Goal: Complete application form: Complete application form

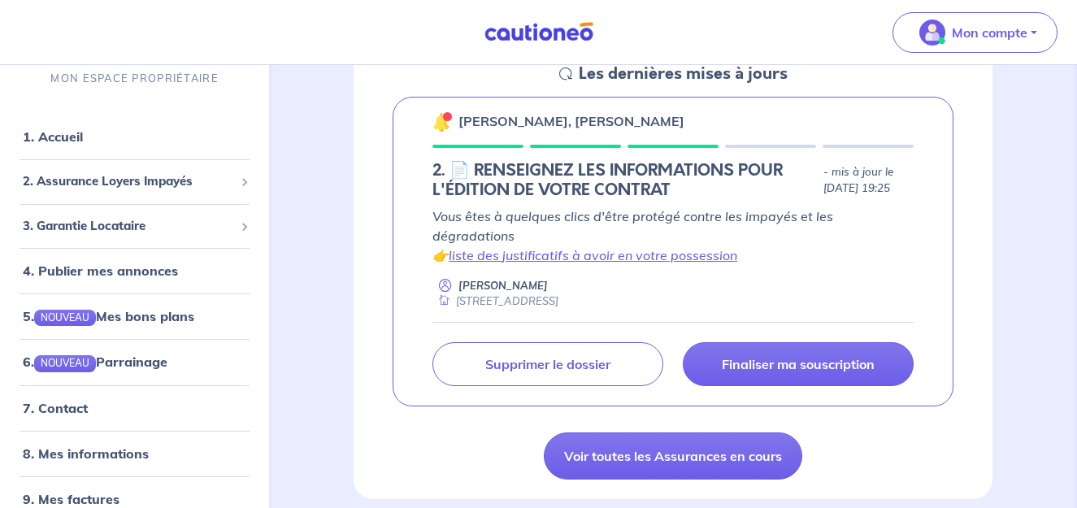
scroll to position [258, 0]
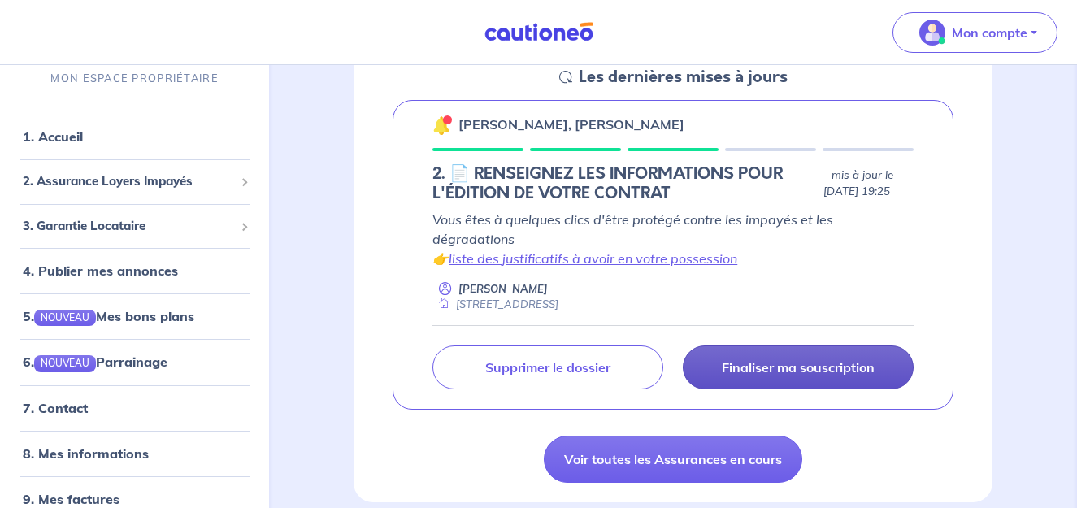
click at [789, 359] on p "Finaliser ma souscription" at bounding box center [798, 367] width 153 height 16
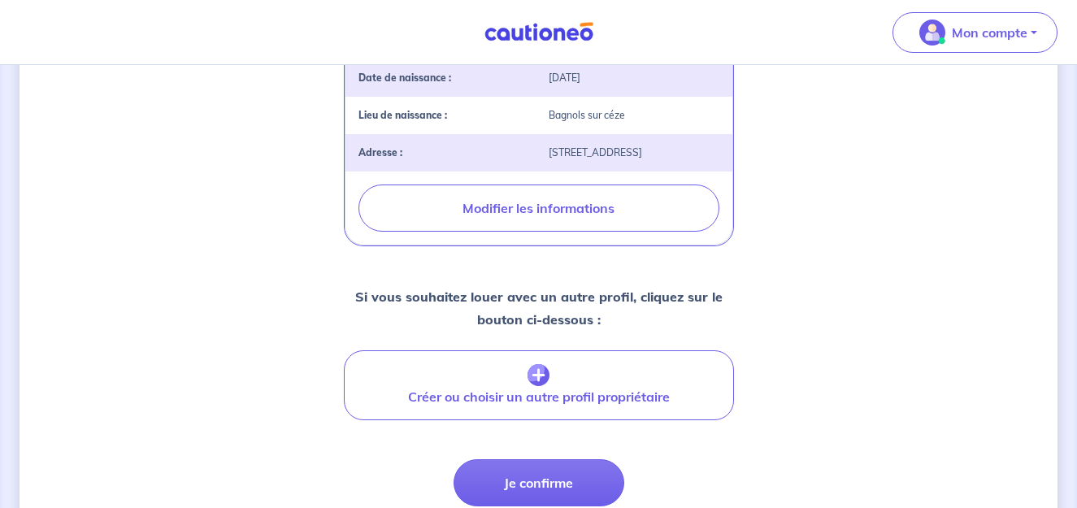
scroll to position [724, 0]
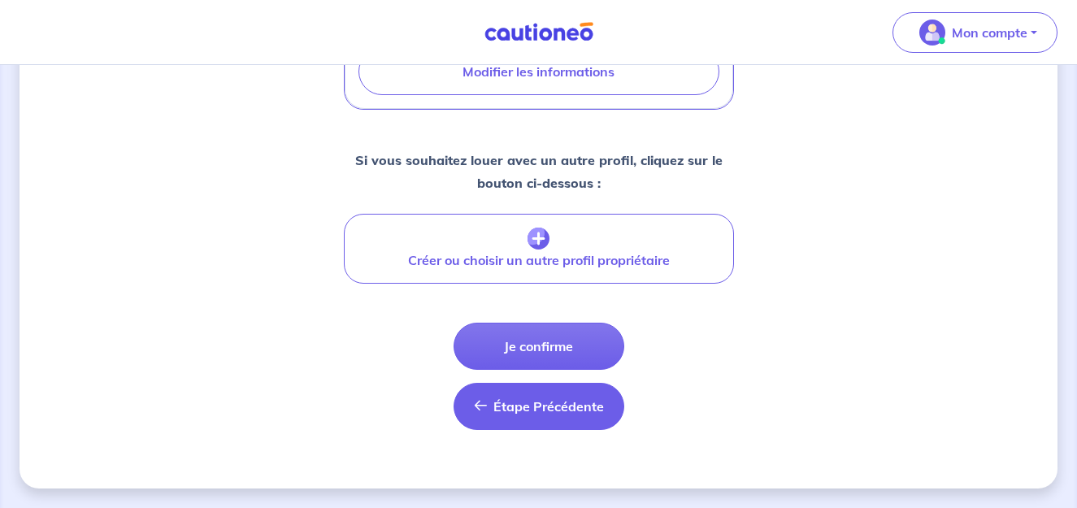
click at [536, 408] on span "Étape Précédente" at bounding box center [548, 406] width 111 height 16
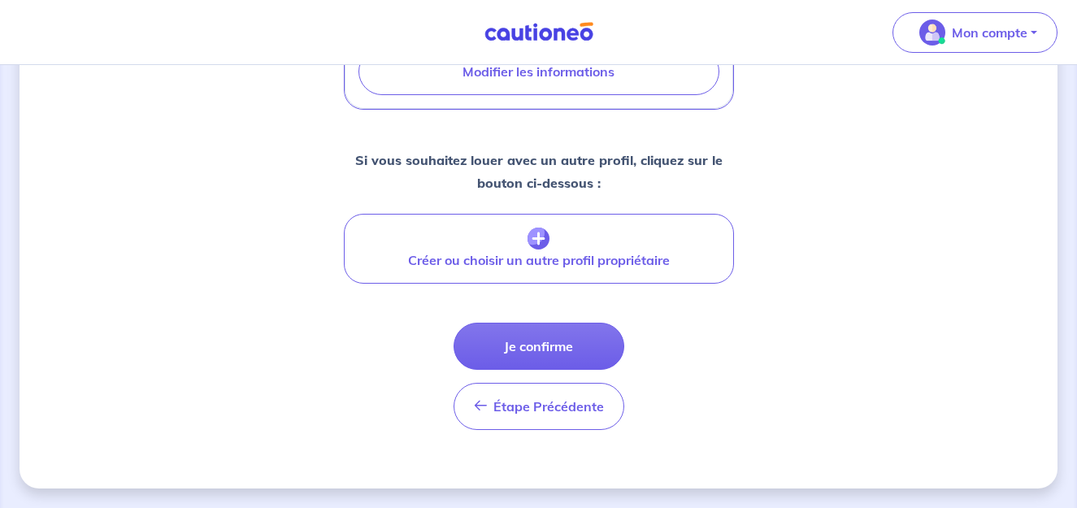
select select "FR"
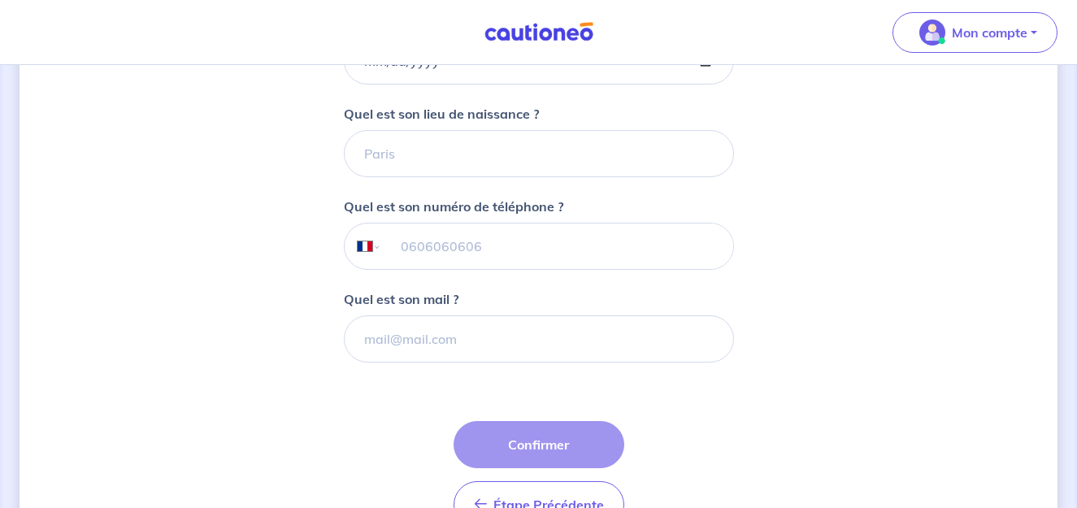
scroll to position [523, 0]
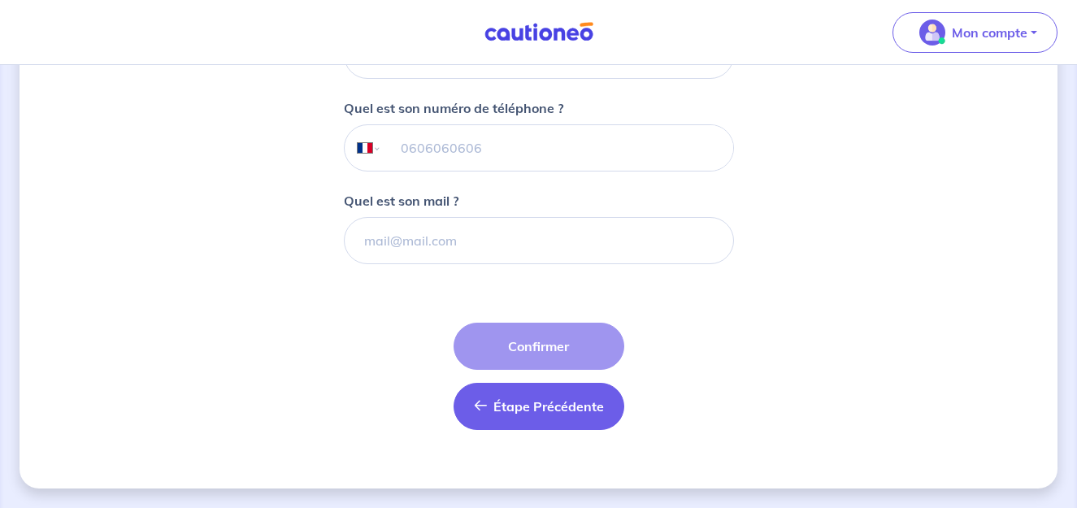
click at [502, 420] on button "Étape Précédente Précédent" at bounding box center [539, 406] width 171 height 47
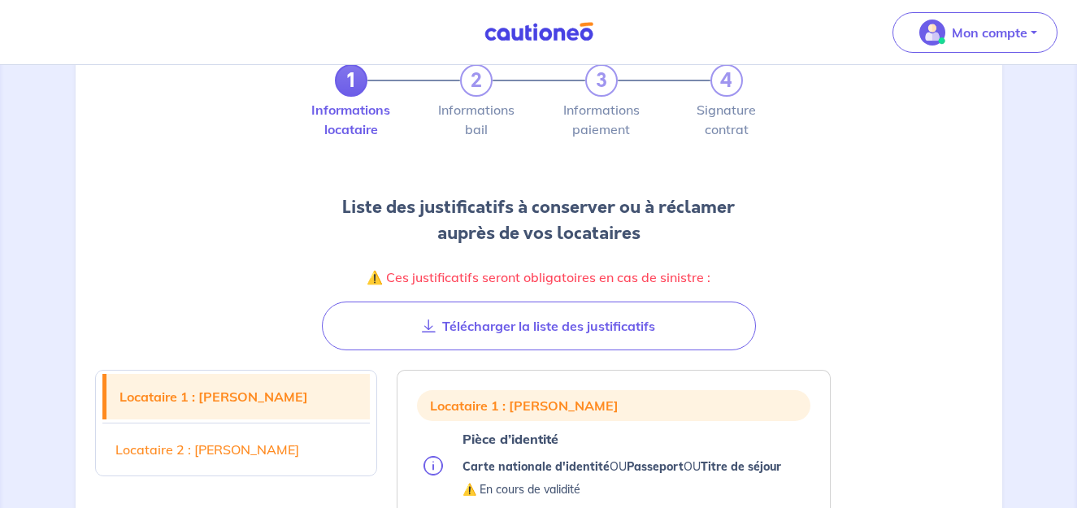
scroll to position [69, 0]
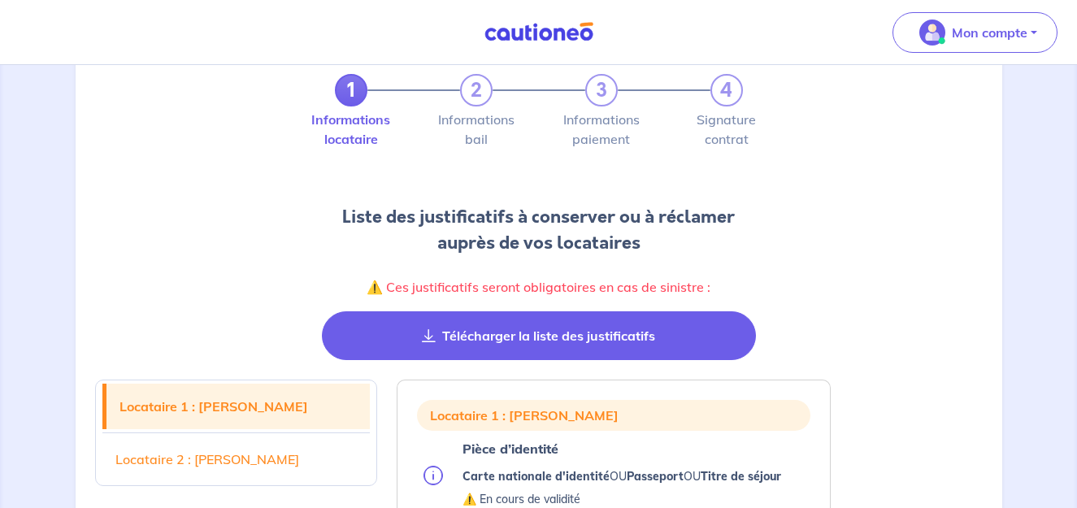
click at [452, 352] on button "Télécharger la liste des justificatifs" at bounding box center [539, 335] width 434 height 49
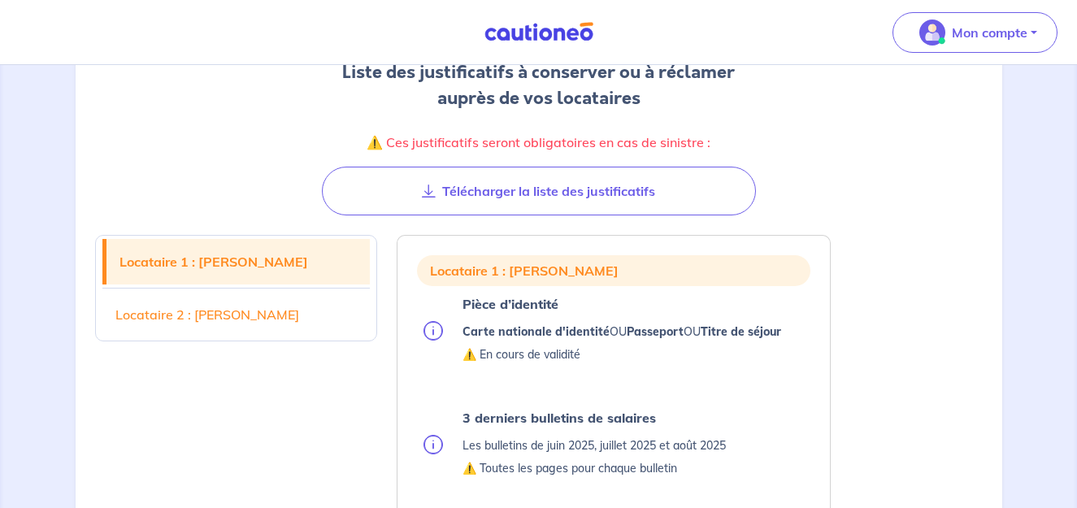
scroll to position [215, 0]
click at [200, 301] on link "Locataire 2 : [PERSON_NAME]" at bounding box center [236, 314] width 268 height 46
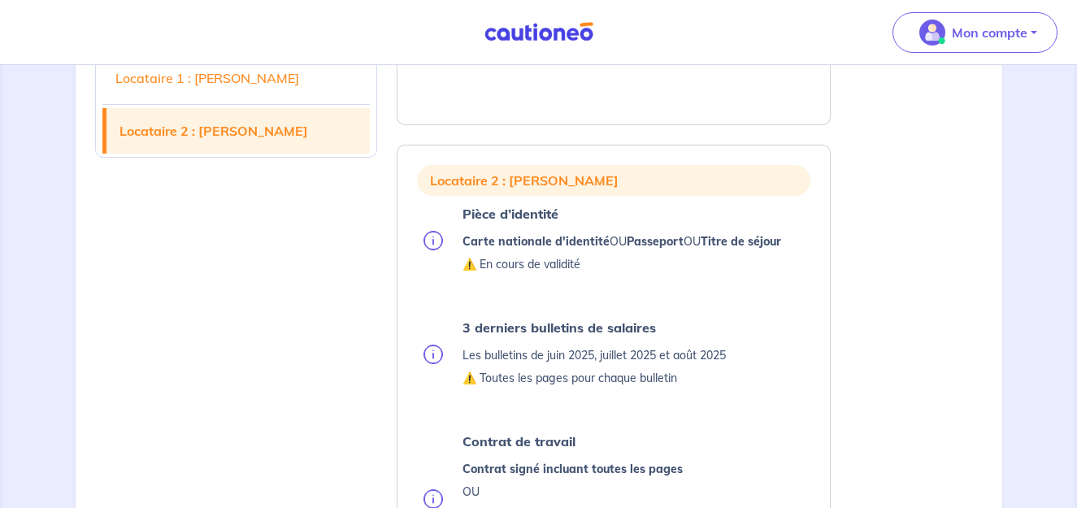
scroll to position [1182, 0]
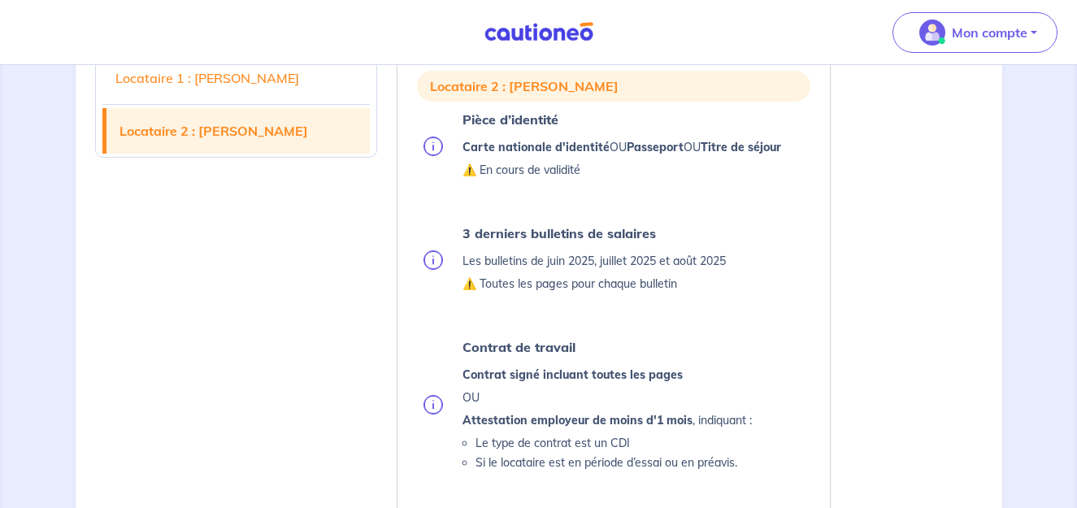
click at [497, 280] on p "⚠️ Toutes les pages pour chaque bulletin" at bounding box center [593, 284] width 263 height 20
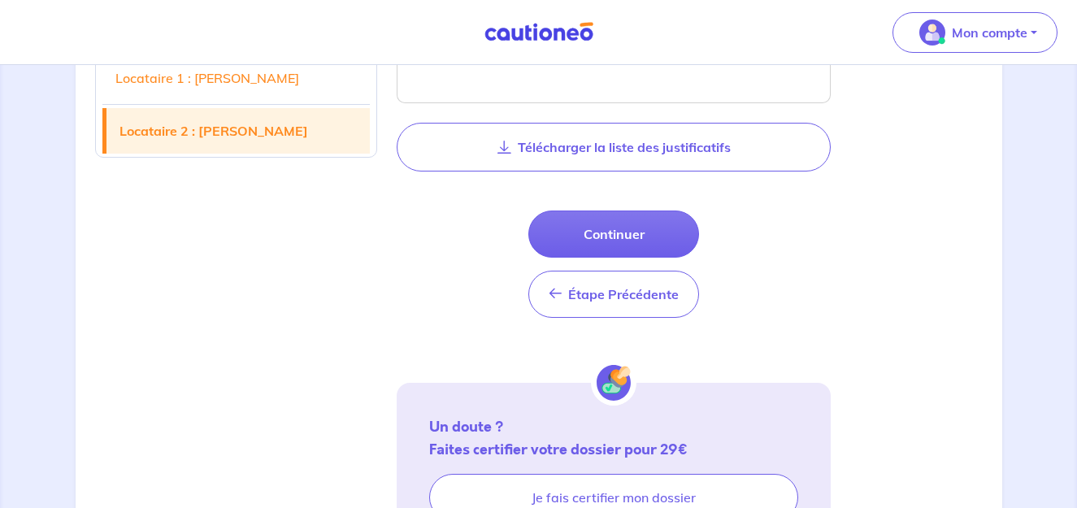
scroll to position [1922, 0]
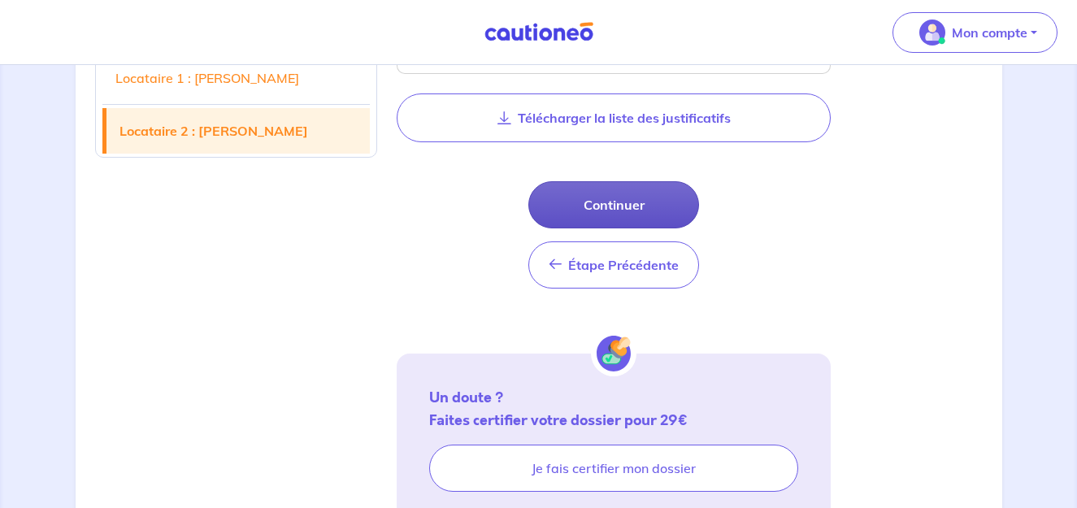
click at [606, 222] on button "Continuer" at bounding box center [613, 204] width 171 height 47
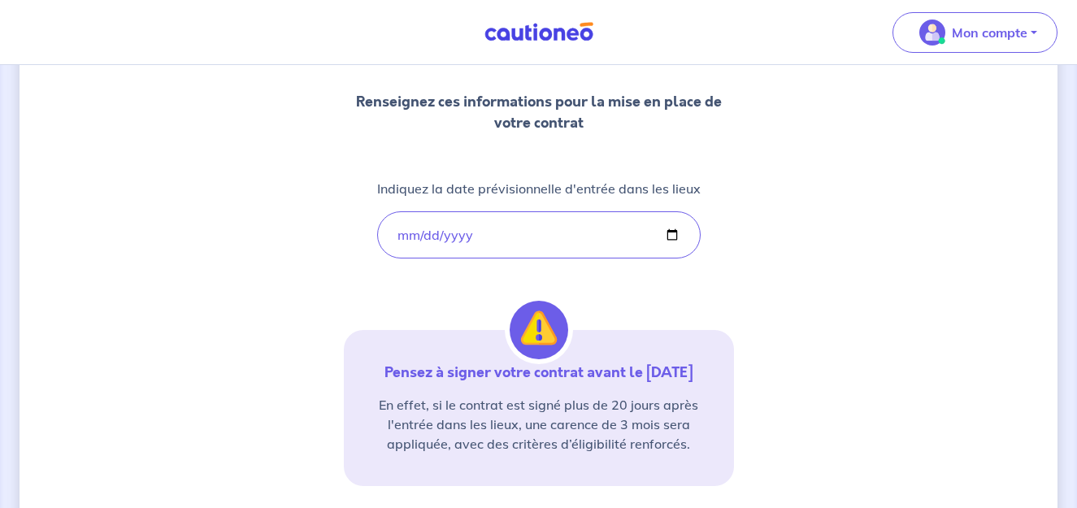
scroll to position [328, 0]
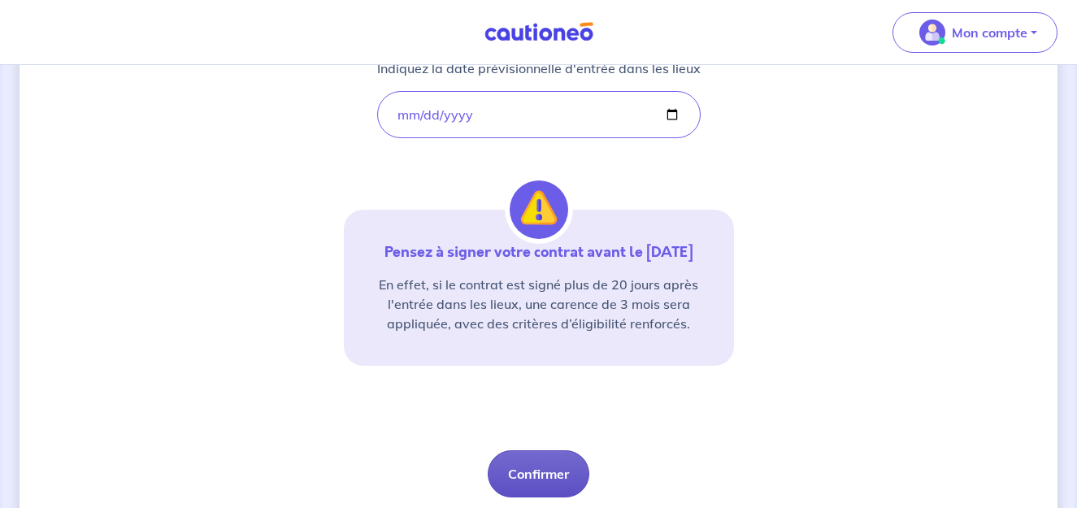
click at [529, 468] on button "Confirmer" at bounding box center [539, 473] width 102 height 47
select select "FR"
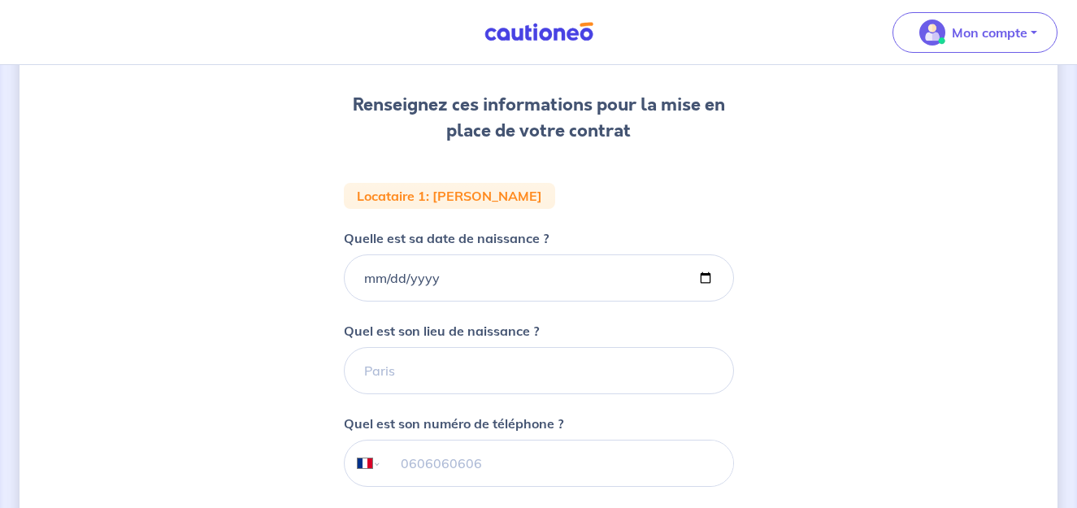
scroll to position [215, 0]
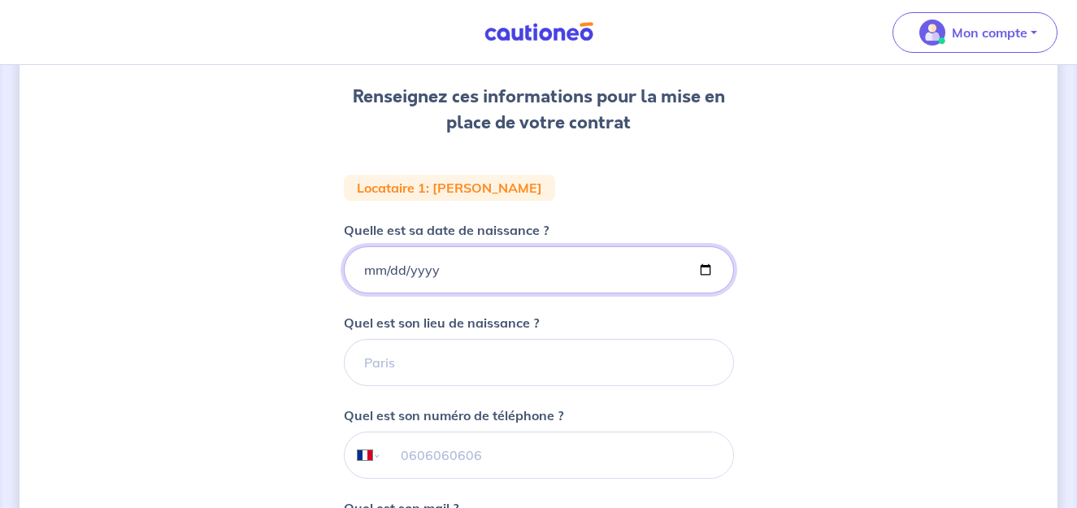
click at [471, 266] on input "Quelle est sa date de naissance ?" at bounding box center [539, 269] width 390 height 47
click at [363, 266] on input "Quelle est sa date de naissance ?" at bounding box center [539, 269] width 390 height 47
click at [424, 270] on input "Quelle est sa date de naissance ?" at bounding box center [539, 269] width 390 height 47
click at [369, 271] on input "Quelle est sa date de naissance ?" at bounding box center [539, 269] width 390 height 47
type input "0188-01-20"
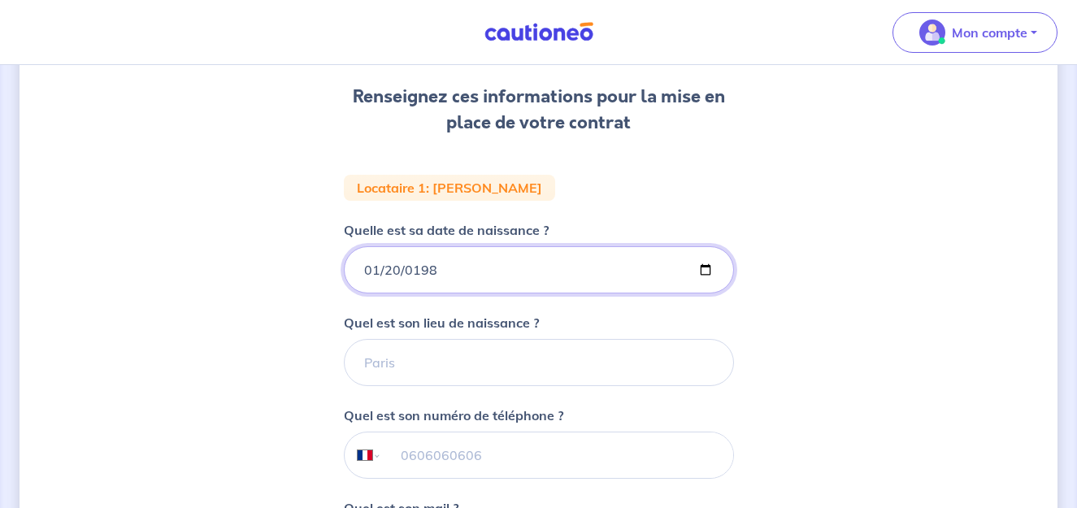
type input "[DATE]"
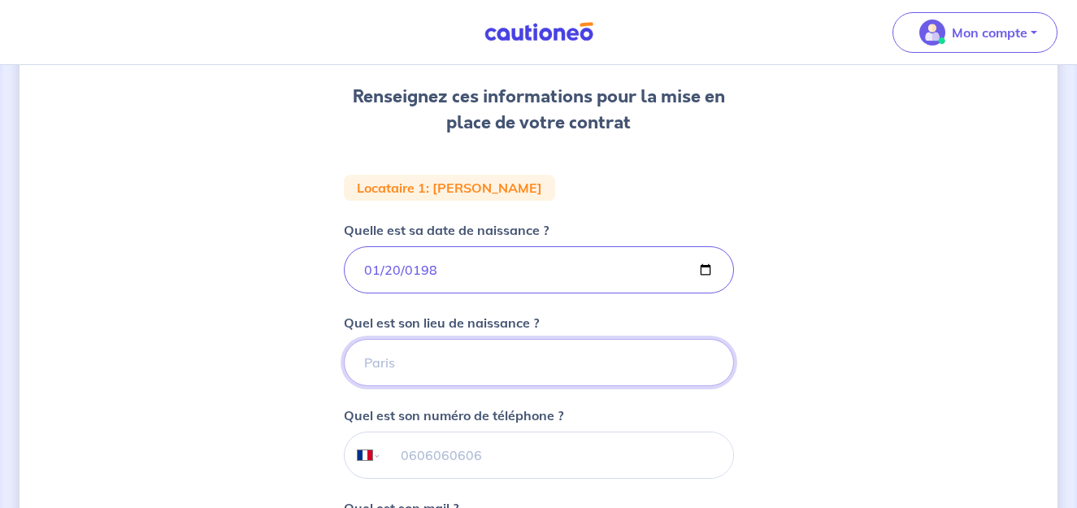
click at [383, 361] on input "Quel est son lieu de naissance ?" at bounding box center [539, 362] width 390 height 47
type input "p"
type input "[GEOGRAPHIC_DATA]"
click at [270, 358] on div "2 3 4 Informations locataire Informations bail Informations paiement Signature …" at bounding box center [539, 332] width 1038 height 927
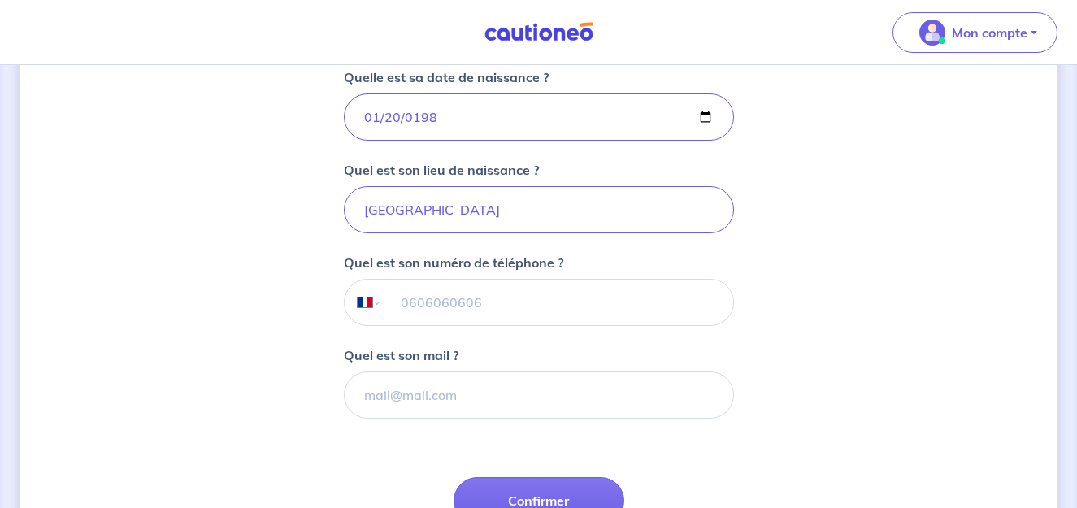
scroll to position [454, 0]
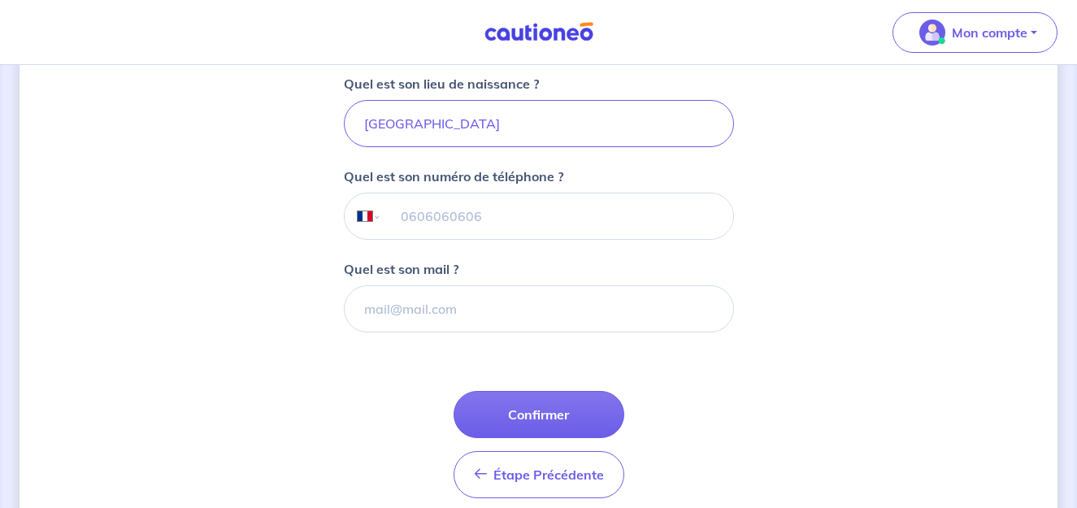
click at [457, 211] on input "tel" at bounding box center [556, 216] width 351 height 46
click at [276, 271] on div "2 3 4 Informations locataire Informations bail Informations paiement Signature …" at bounding box center [539, 93] width 1038 height 927
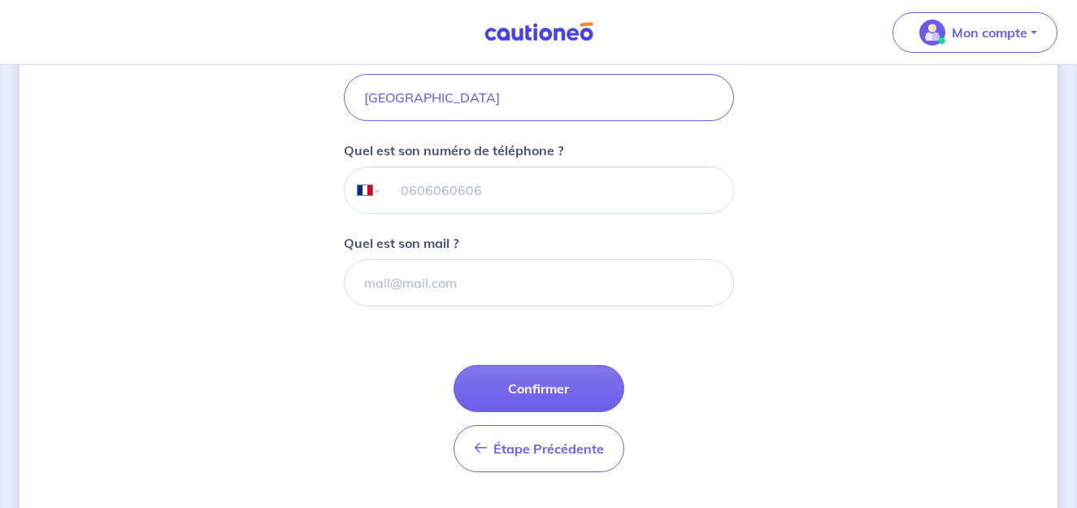
scroll to position [481, 0]
click at [442, 190] on input "tel" at bounding box center [556, 190] width 351 height 46
click at [311, 247] on div "2 3 4 Informations locataire Informations bail Informations paiement Signature …" at bounding box center [539, 66] width 1038 height 927
click at [402, 184] on input "tel" at bounding box center [556, 190] width 351 height 46
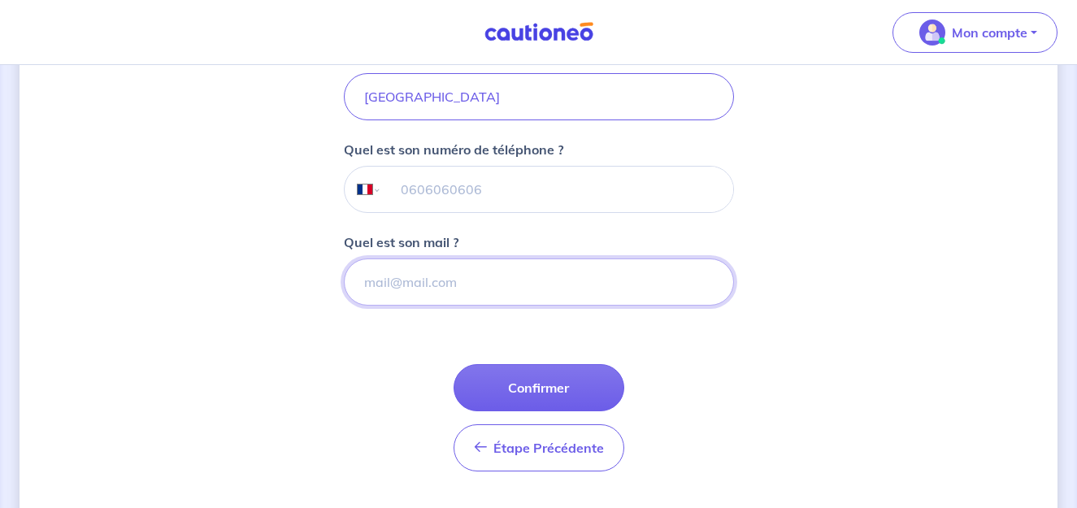
click at [410, 294] on input "Quel est son mail ?" at bounding box center [539, 281] width 390 height 47
paste input "[EMAIL_ADDRESS][DOMAIN_NAME]"
type input "[EMAIL_ADDRESS][DOMAIN_NAME]"
click at [464, 195] on input "tel" at bounding box center [556, 190] width 351 height 46
type input "06 38 39 33 49"
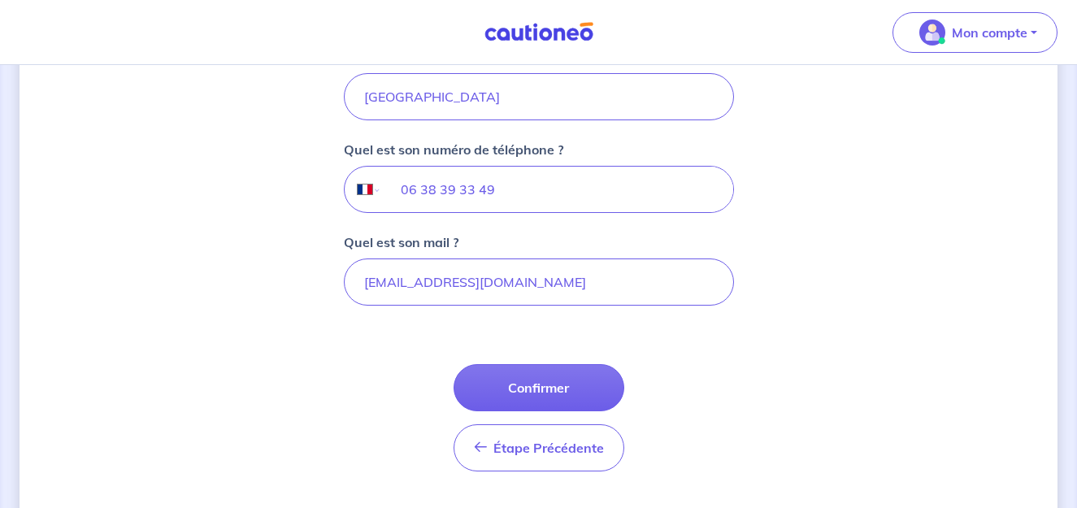
click at [836, 306] on div "2 3 4 Informations locataire Informations bail Informations paiement Signature …" at bounding box center [539, 66] width 1038 height 927
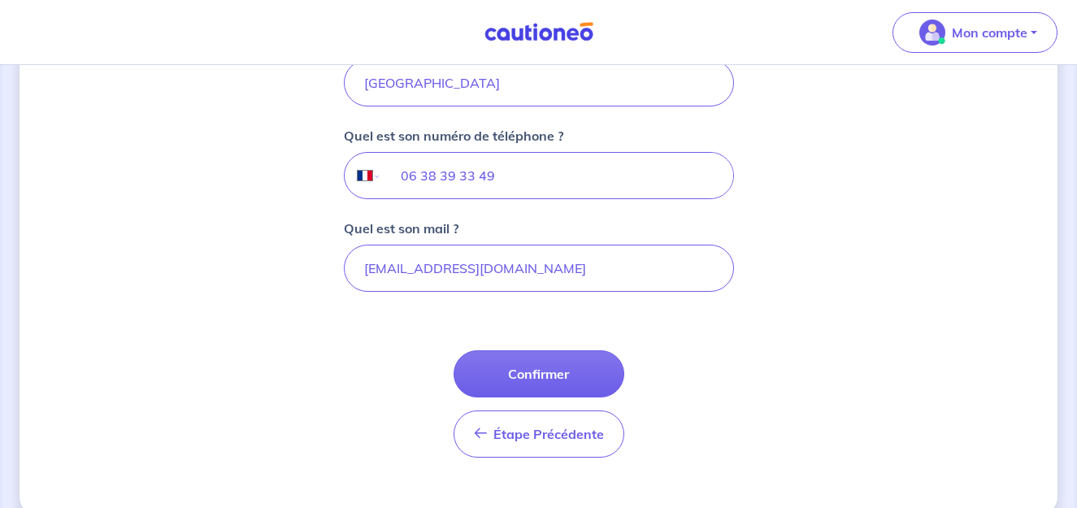
scroll to position [496, 0]
click at [528, 369] on button "Confirmer" at bounding box center [539, 373] width 171 height 47
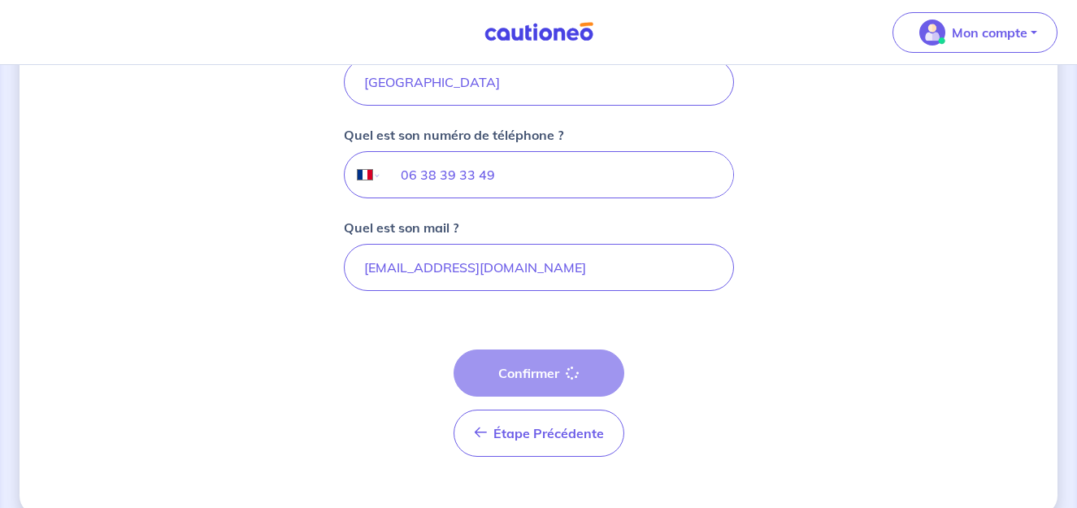
select select "FR"
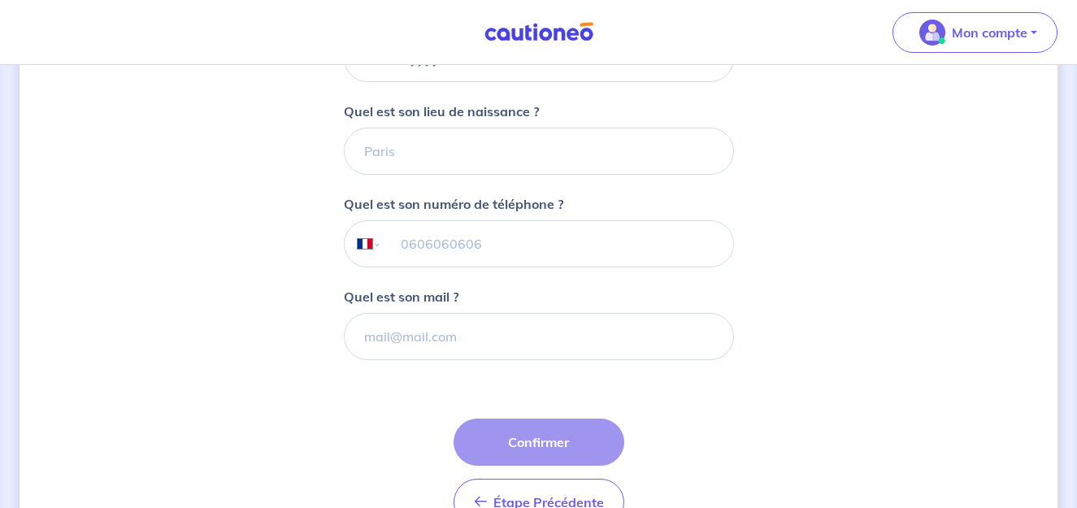
scroll to position [428, 0]
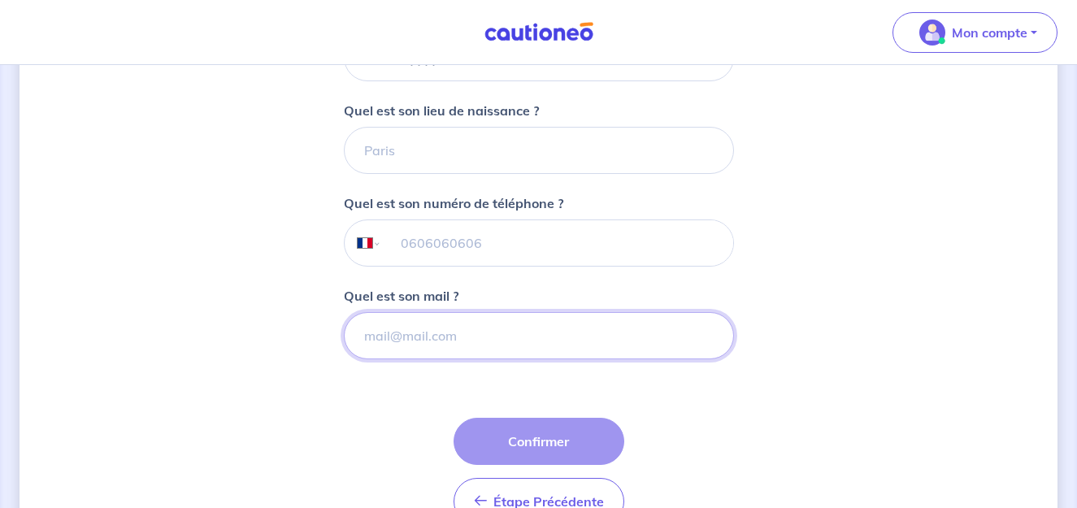
click at [455, 346] on input "Quel est son mail ?" at bounding box center [539, 335] width 390 height 47
paste input "[EMAIL_ADDRESS][DOMAIN_NAME]"
type input "[EMAIL_ADDRESS][DOMAIN_NAME]"
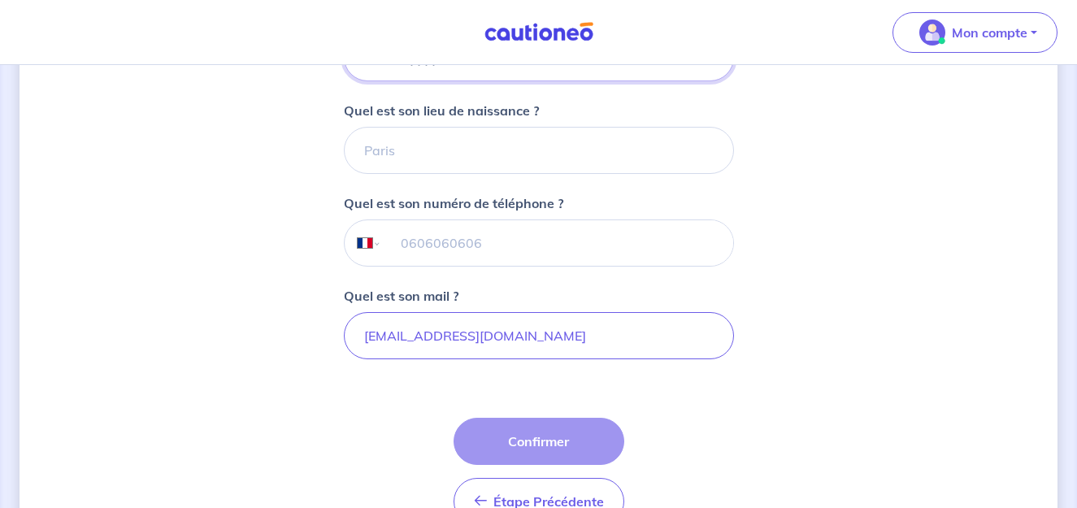
type input "[DATE]"
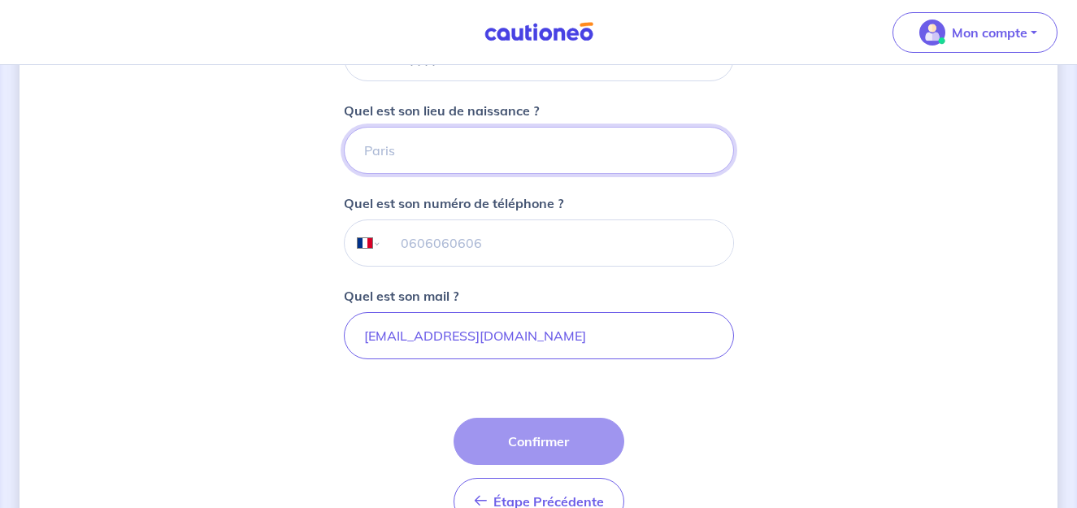
type input "[GEOGRAPHIC_DATA]"
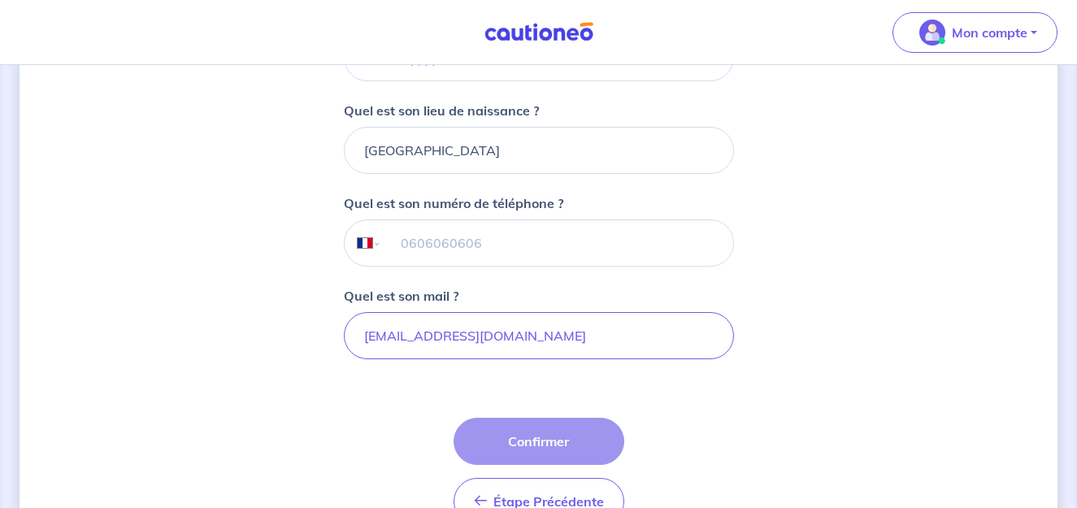
type input "06 38 39 33 49"
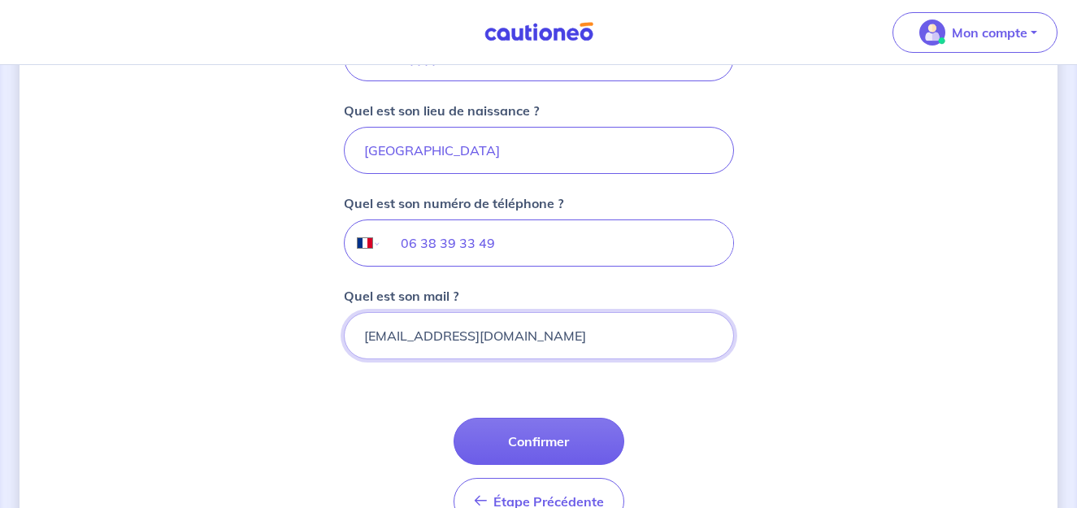
type input "[EMAIL_ADDRESS][DOMAIN_NAME]"
click at [252, 245] on div "2 3 4 Informations locataire Informations bail Informations paiement Signature …" at bounding box center [539, 120] width 1038 height 927
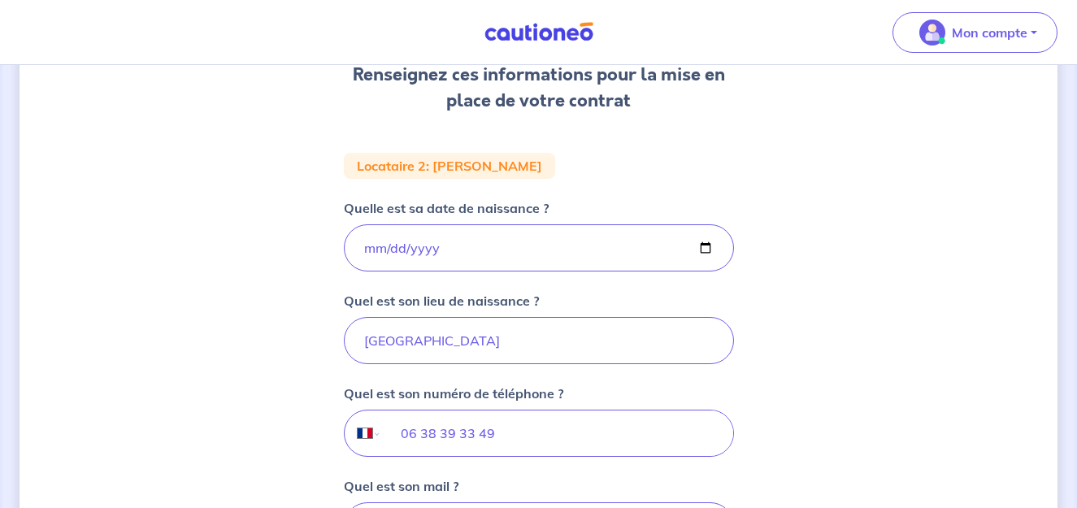
scroll to position [218, 0]
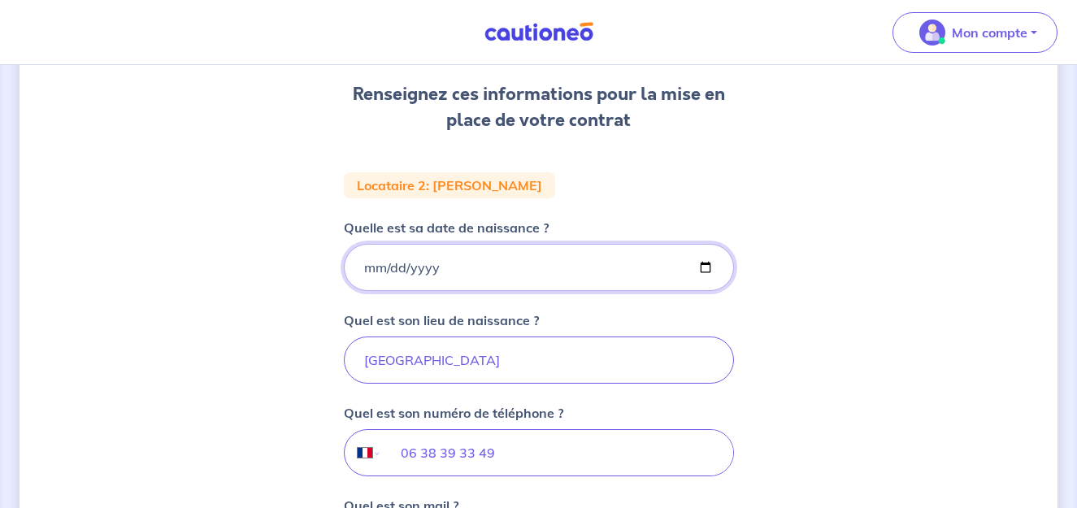
drag, startPoint x: 441, startPoint y: 270, endPoint x: 343, endPoint y: 267, distance: 98.4
click at [344, 267] on input "[DATE]" at bounding box center [539, 267] width 390 height 47
drag, startPoint x: 441, startPoint y: 266, endPoint x: 332, endPoint y: 270, distance: 108.2
click at [332, 270] on div "2 3 4 Informations locataire Informations bail Informations paiement Signature …" at bounding box center [539, 330] width 1038 height 927
type input "[DATE]"
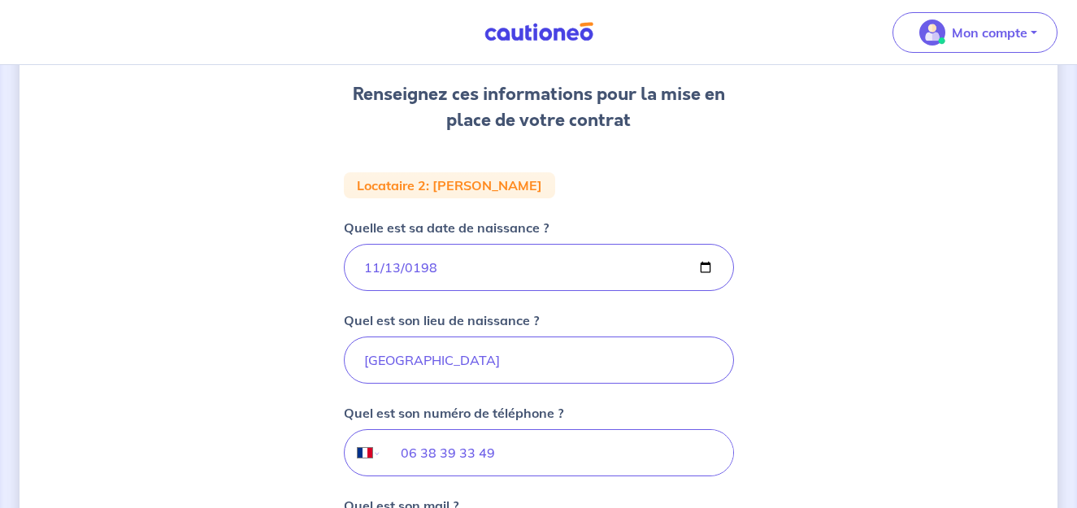
click at [434, 385] on form "Locataire 2 : [PERSON_NAME] Quelle est sa date de naissance ? [DEMOGRAPHIC_DATA…" at bounding box center [539, 459] width 390 height 575
click at [434, 383] on input "[GEOGRAPHIC_DATA]" at bounding box center [539, 359] width 390 height 47
type input "P"
type input "o"
type input "Orange"
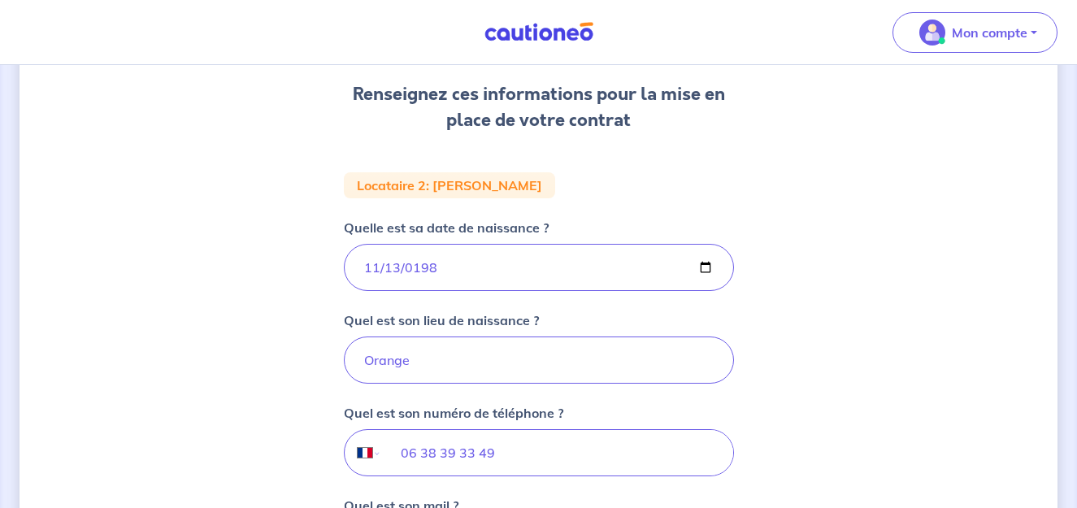
click at [219, 392] on div "2 3 4 Informations locataire Informations bail Informations paiement Signature …" at bounding box center [539, 330] width 1038 height 927
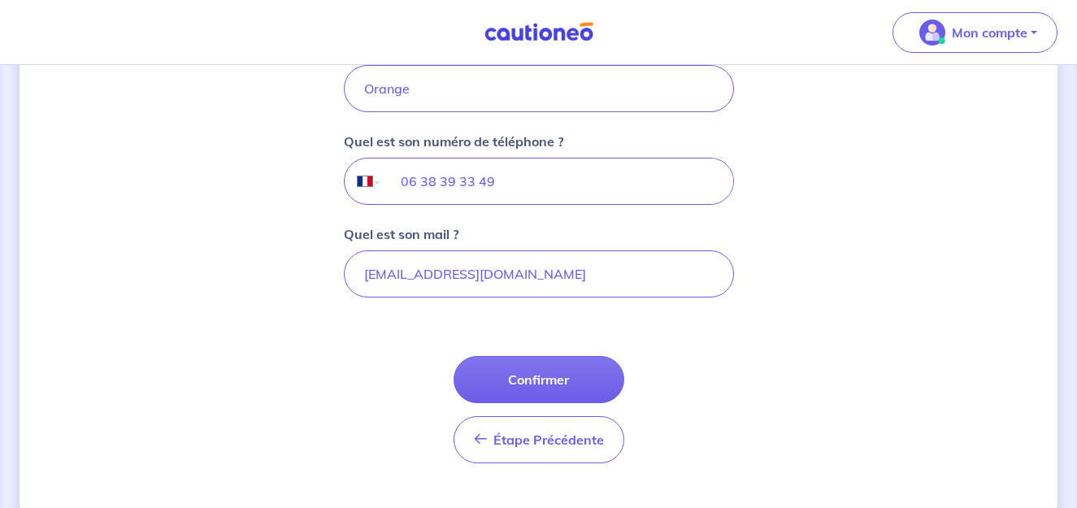
scroll to position [492, 0]
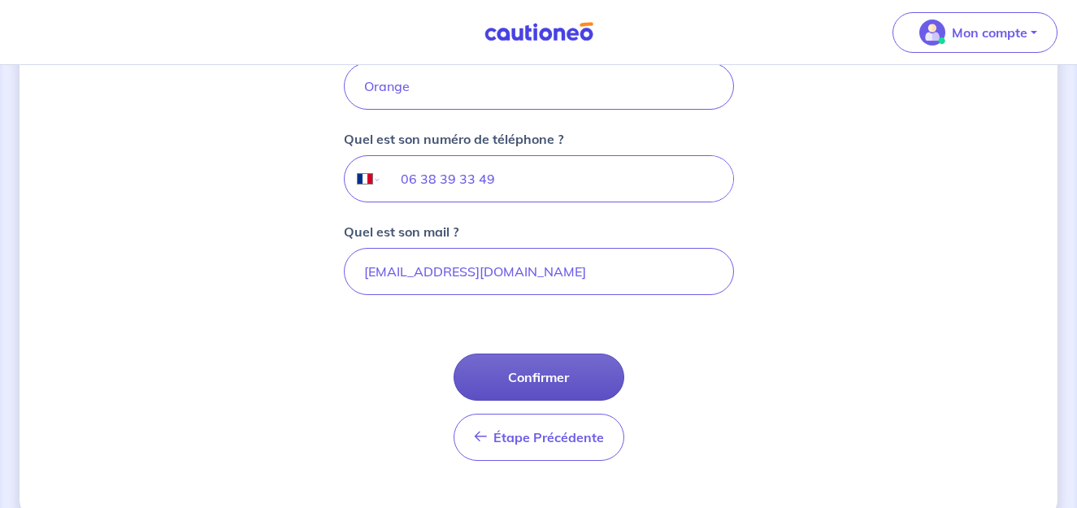
click at [513, 387] on button "Confirmer" at bounding box center [539, 377] width 171 height 47
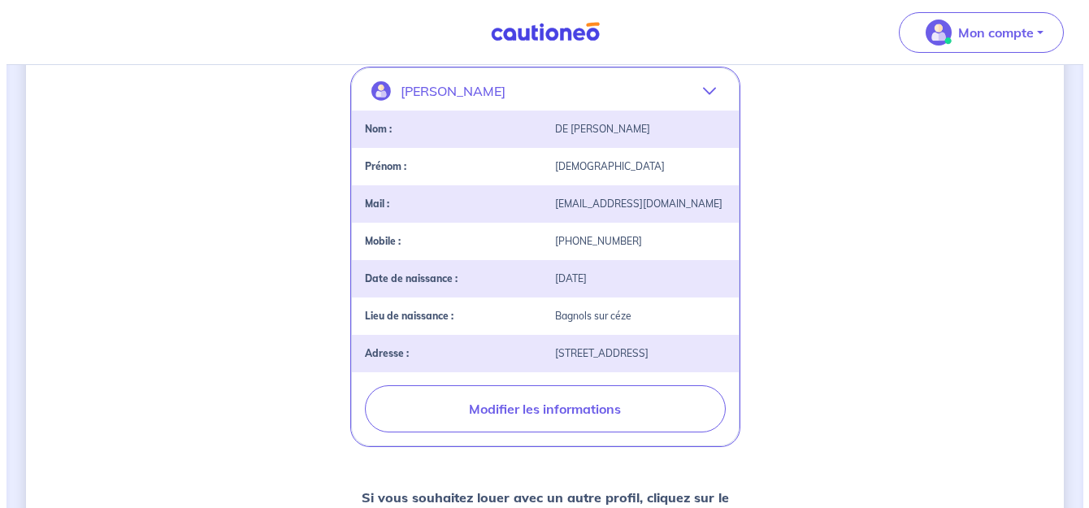
scroll to position [316, 0]
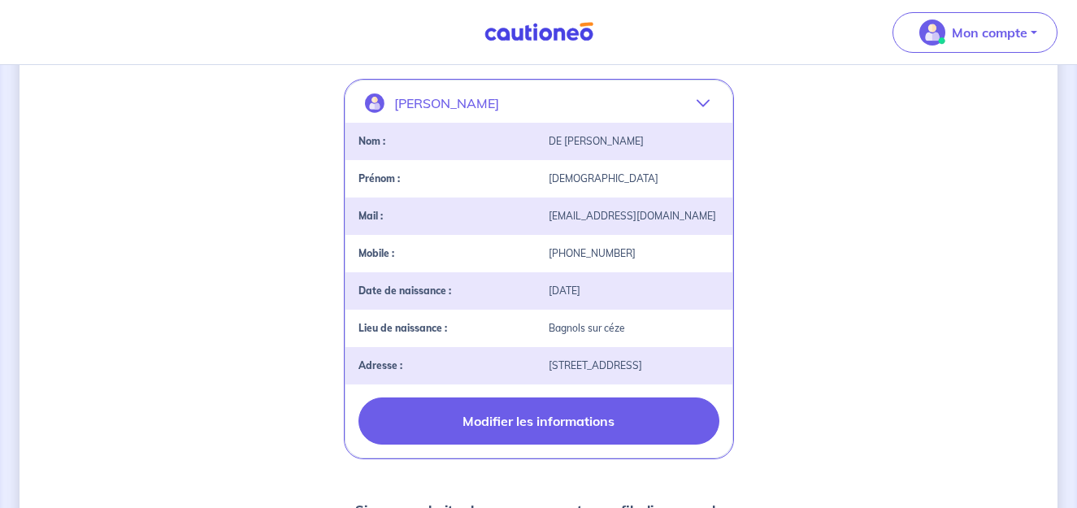
click at [462, 445] on button "Modifier les informations" at bounding box center [538, 420] width 361 height 47
select select "FR"
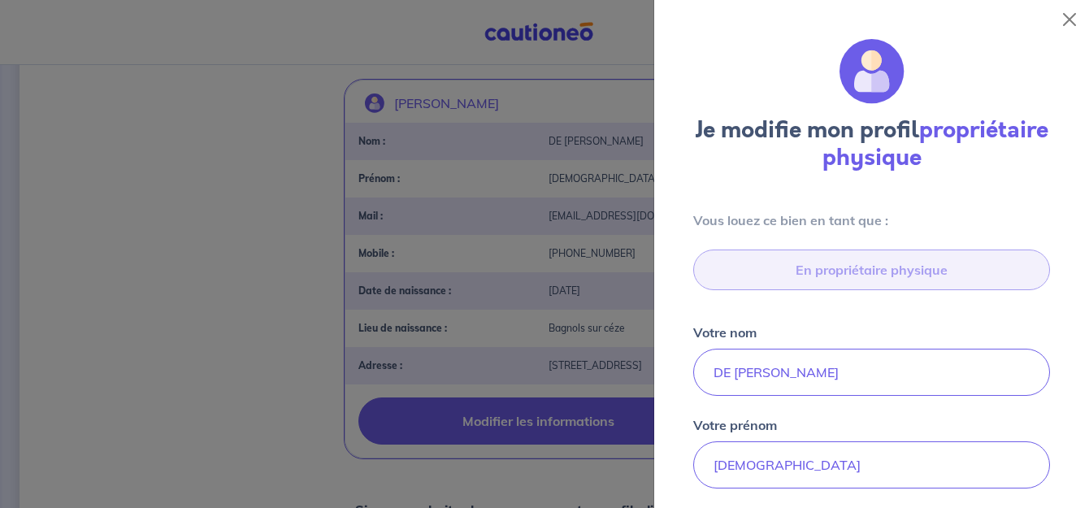
type input "[STREET_ADDRESS]"
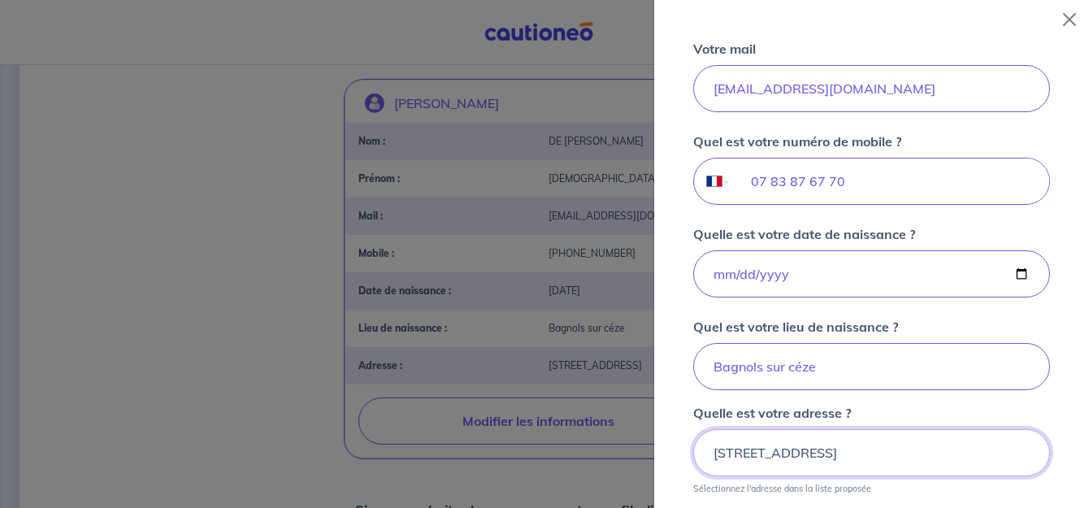
scroll to position [470, 0]
click at [801, 365] on input "Bagnols sur céze" at bounding box center [871, 365] width 357 height 47
type input "Bagnols sur cèze"
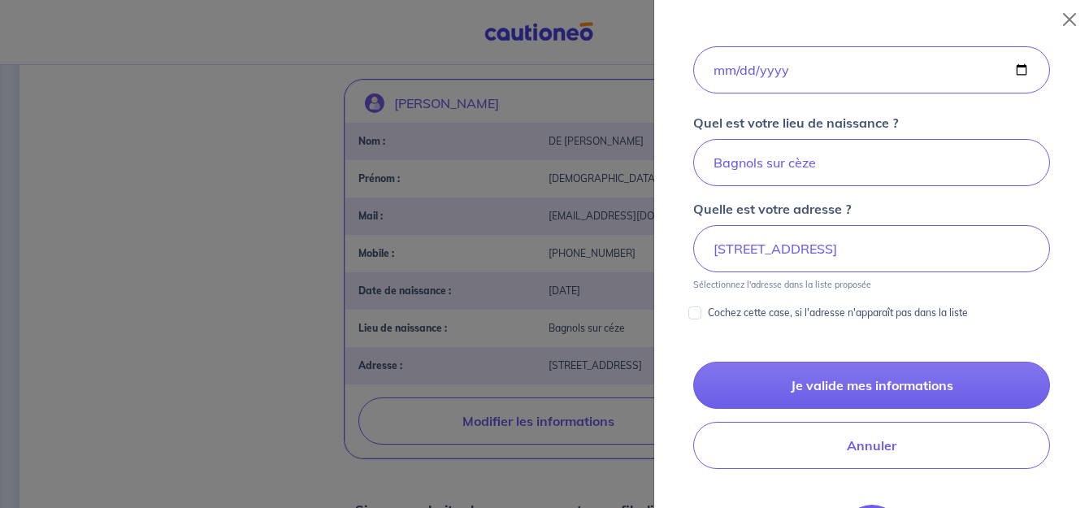
scroll to position [675, 0]
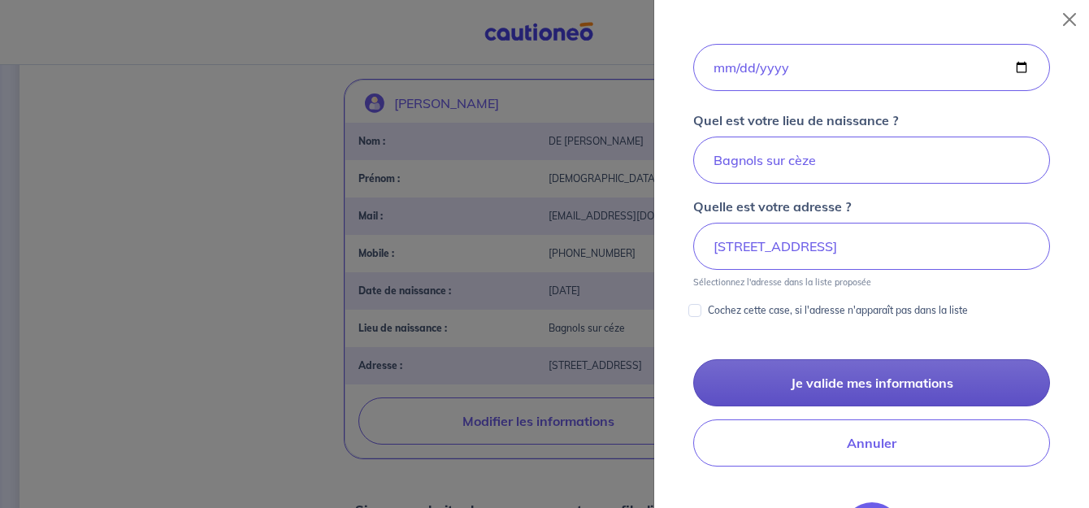
click at [965, 376] on button "Je valide mes informations" at bounding box center [871, 382] width 357 height 47
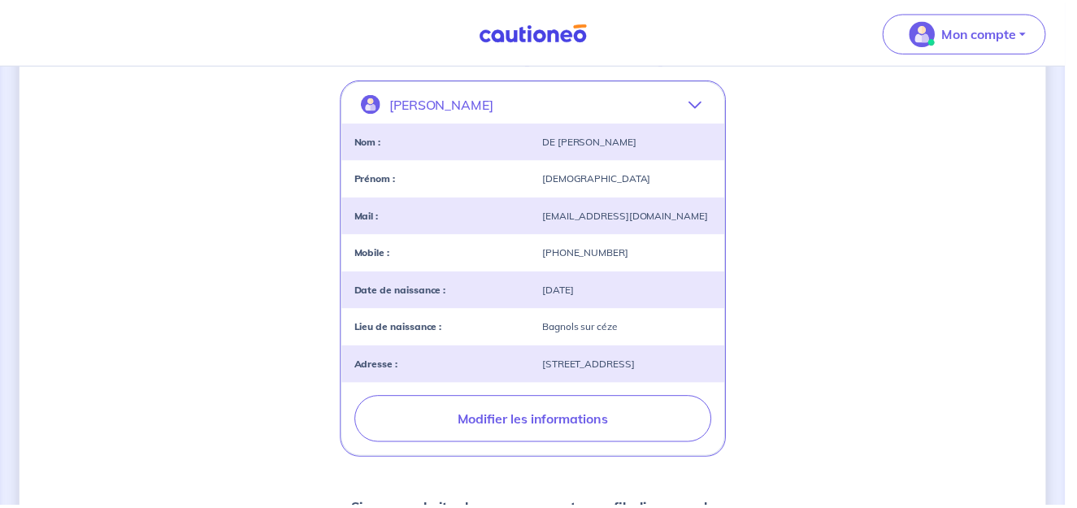
scroll to position [0, 0]
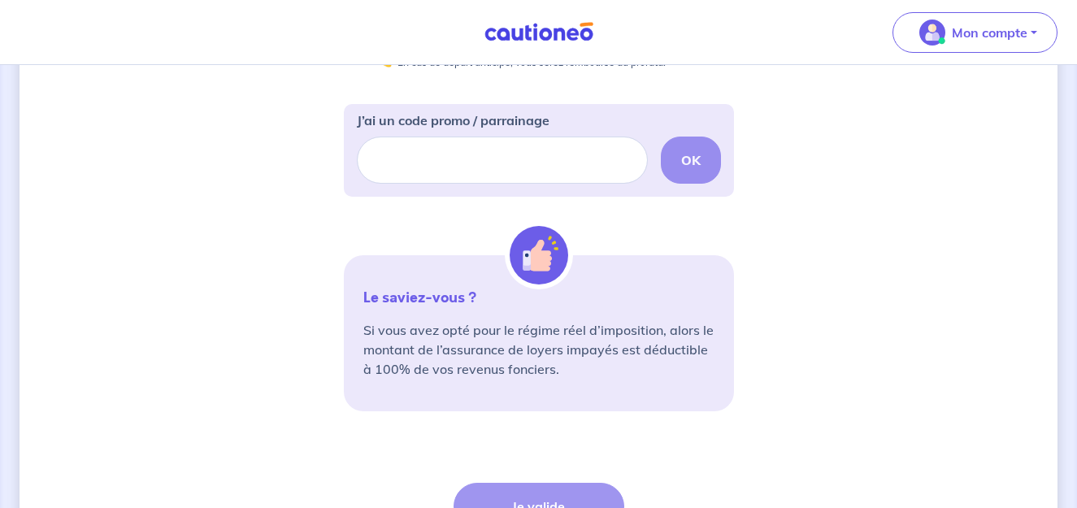
click at [233, 344] on div "3 4 Informations locataire Informations bail Informations paiement Signature co…" at bounding box center [539, 120] width 1038 height 1057
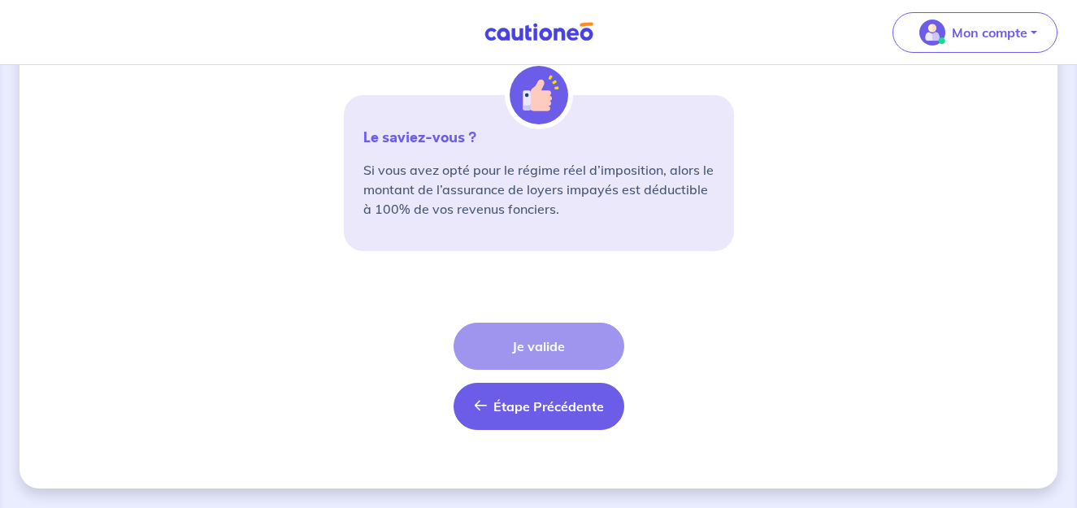
click at [515, 410] on span "Étape Précédente" at bounding box center [548, 406] width 111 height 16
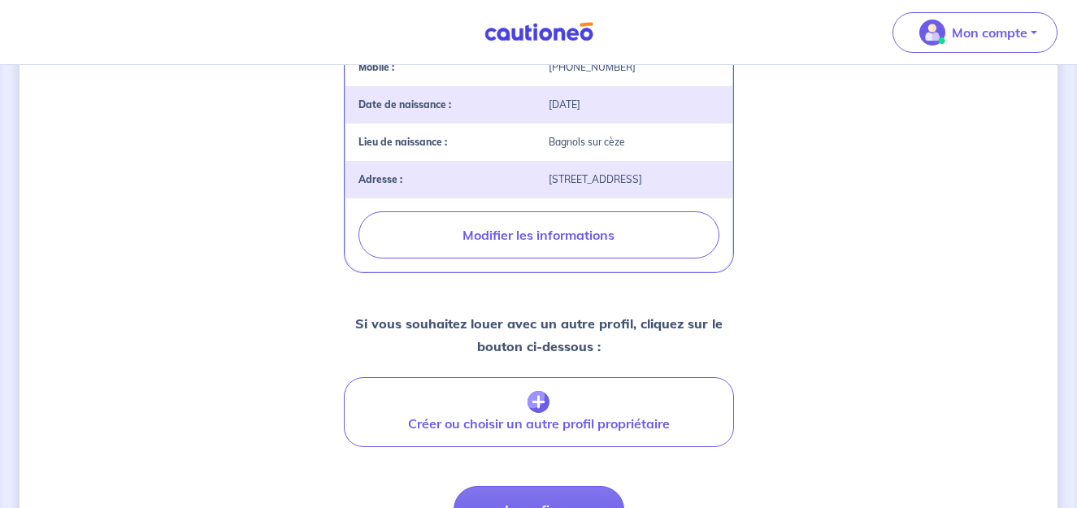
scroll to position [724, 0]
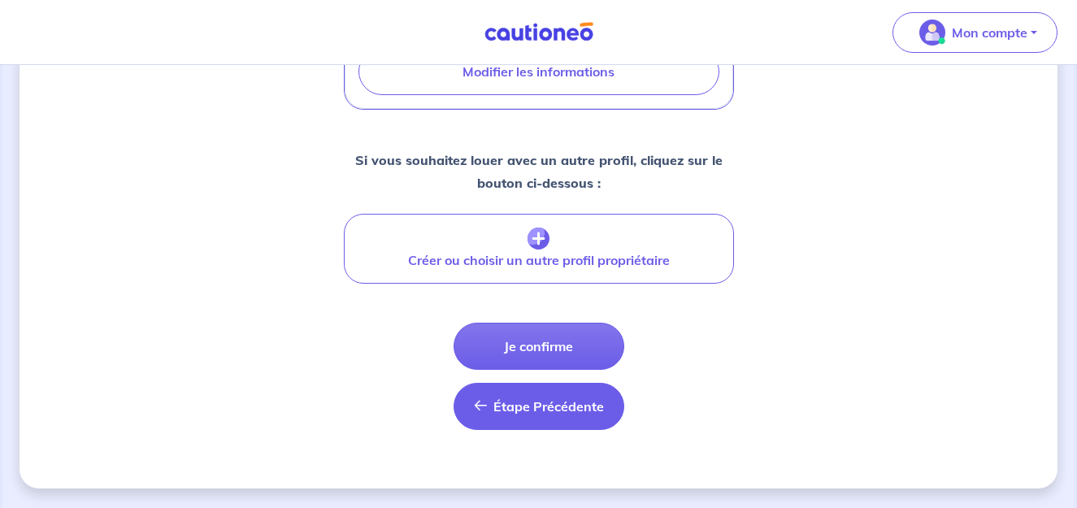
click at [517, 424] on button "Étape Précédente Précédent" at bounding box center [539, 406] width 171 height 47
select select "FR"
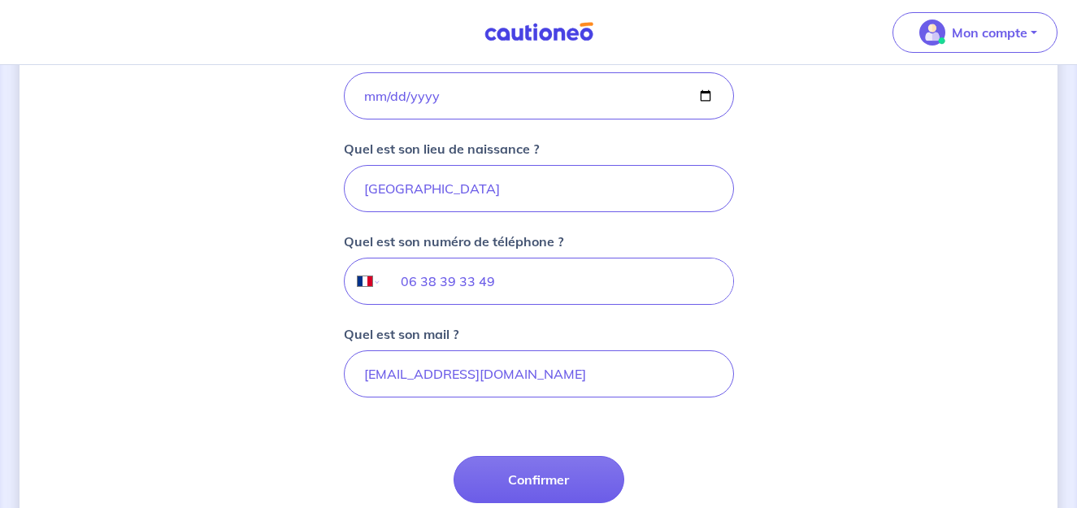
scroll to position [441, 0]
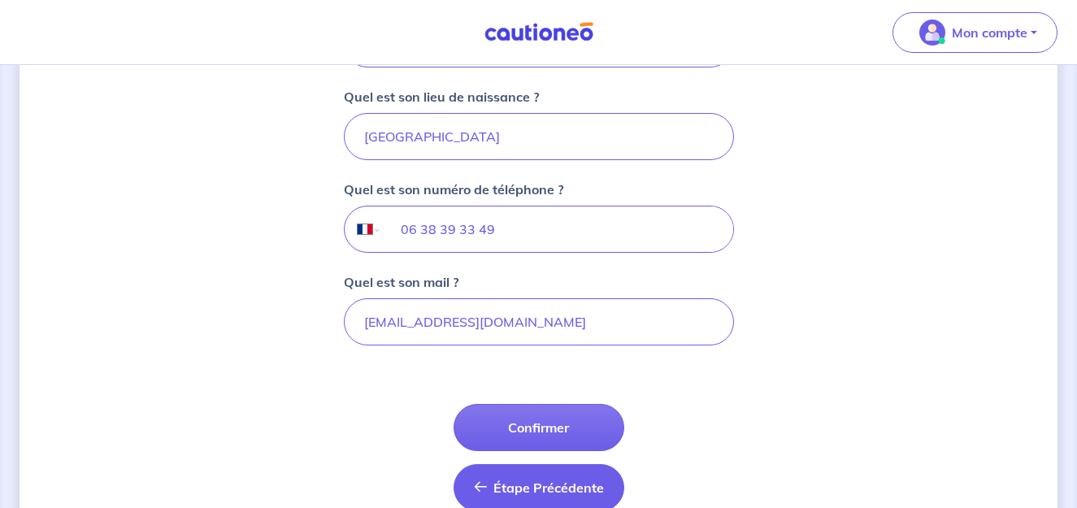
click at [535, 470] on button "Étape Précédente Précédent" at bounding box center [539, 487] width 171 height 47
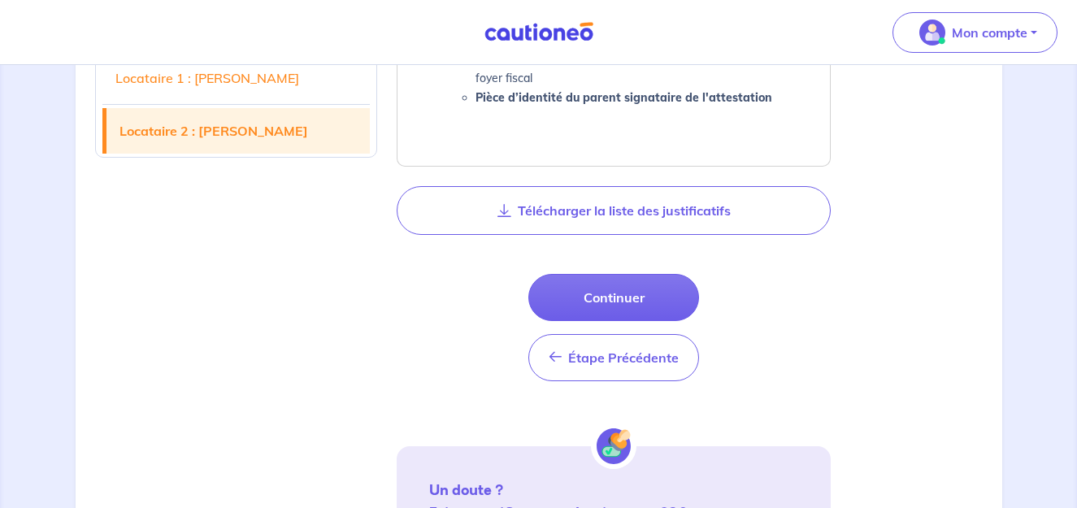
scroll to position [1830, 0]
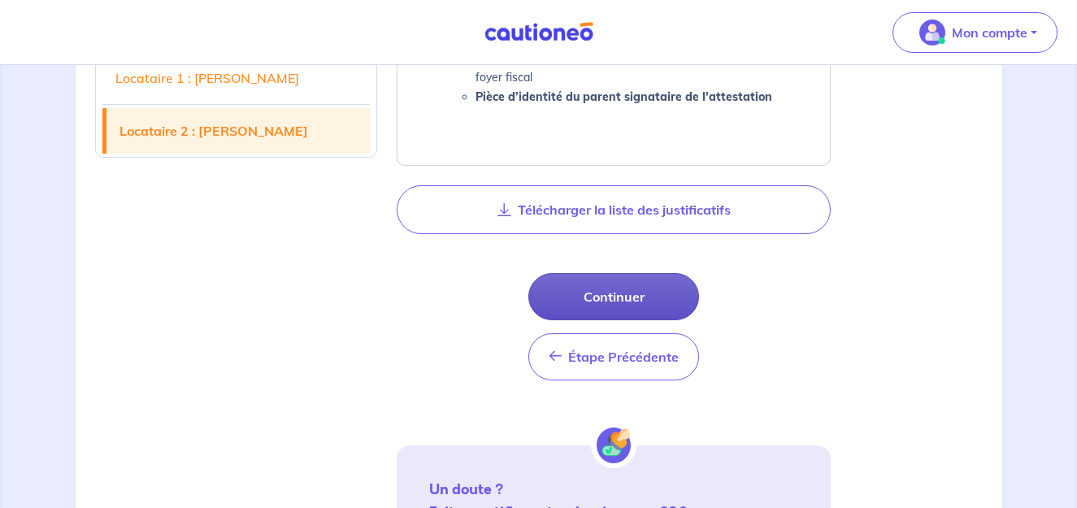
click at [653, 285] on button "Continuer" at bounding box center [613, 296] width 171 height 47
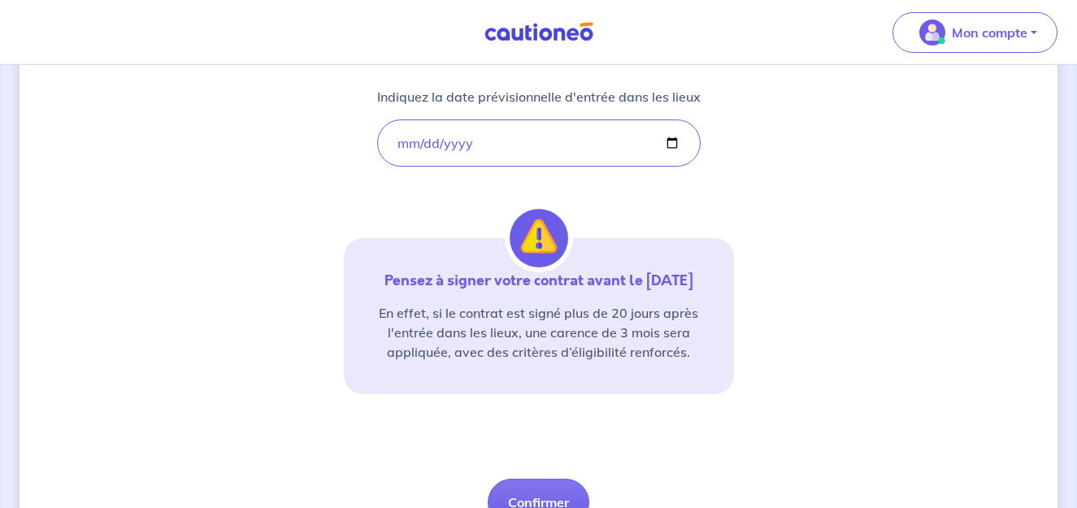
scroll to position [383, 0]
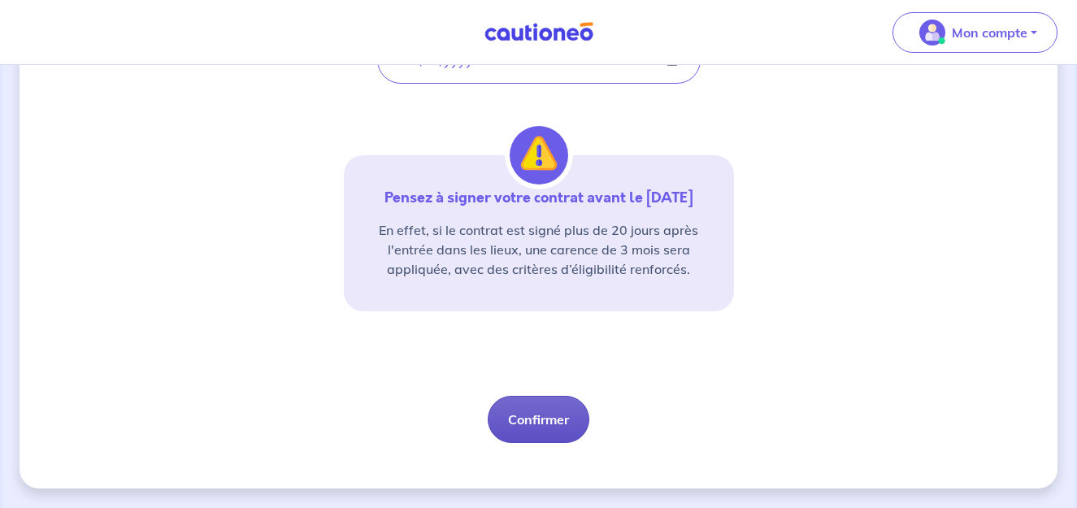
click at [527, 431] on button "Confirmer" at bounding box center [539, 419] width 102 height 47
select select "FR"
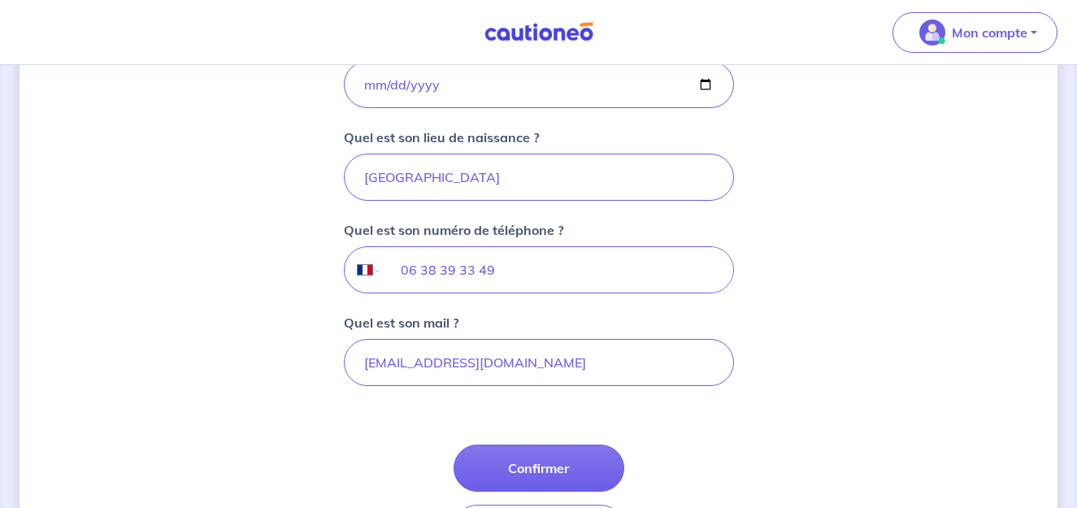
scroll to position [523, 0]
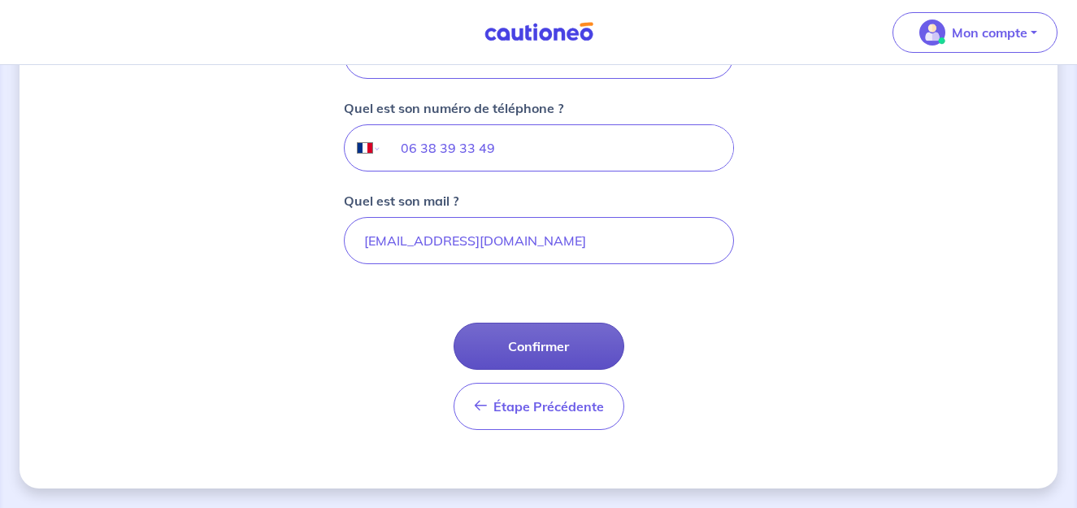
click at [504, 354] on button "Confirmer" at bounding box center [539, 346] width 171 height 47
select select "FR"
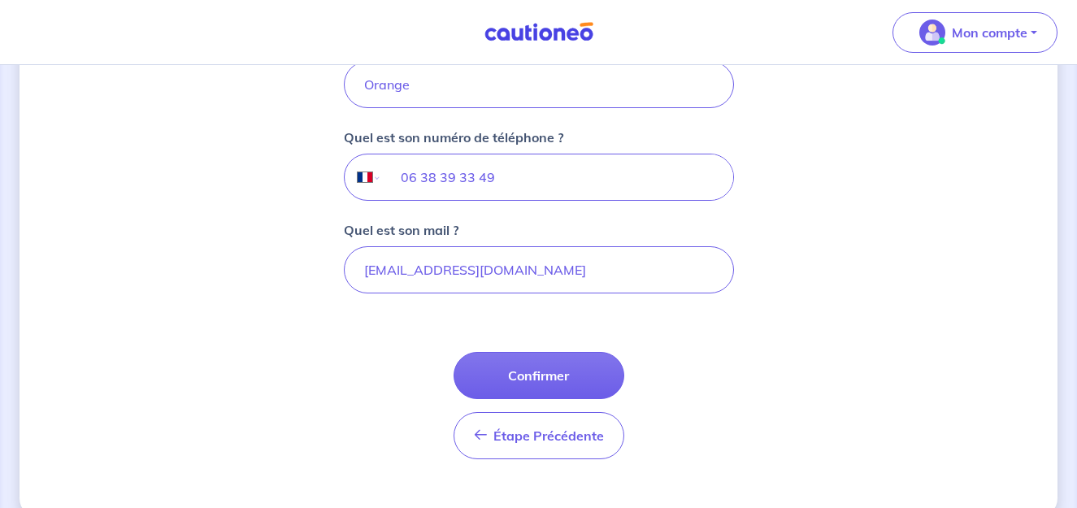
scroll to position [502, 0]
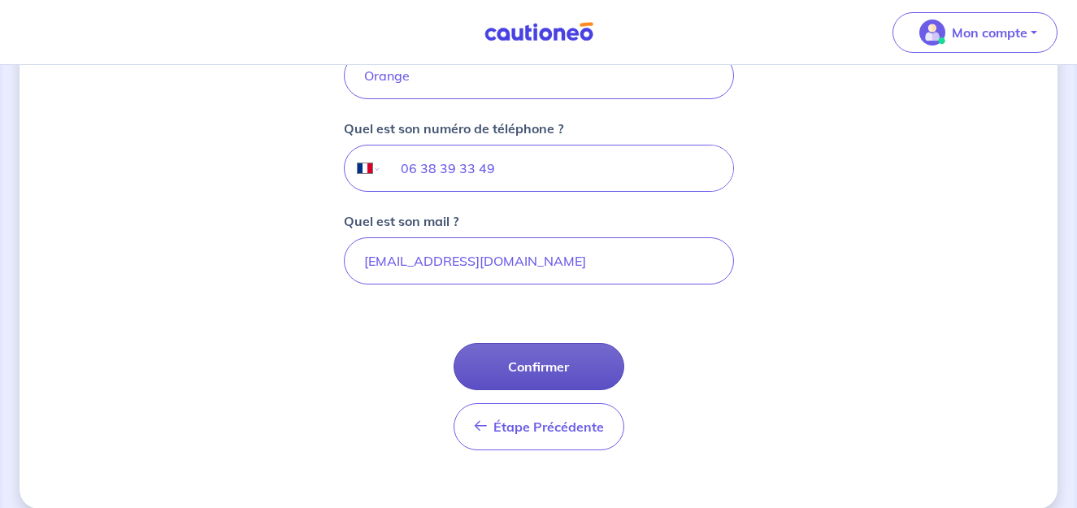
click at [545, 356] on button "Confirmer" at bounding box center [539, 366] width 171 height 47
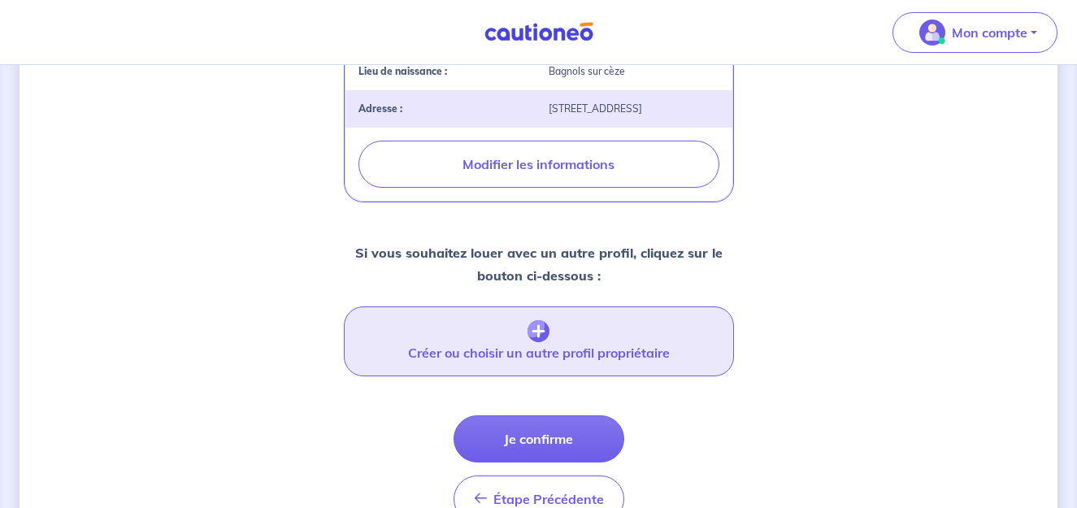
scroll to position [597, 0]
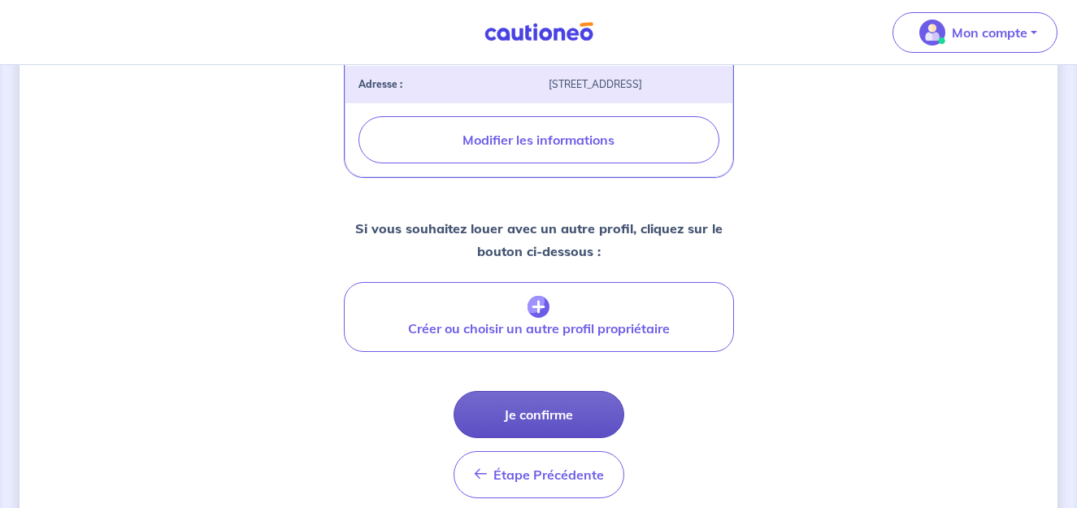
click at [471, 438] on button "Je confirme" at bounding box center [539, 414] width 171 height 47
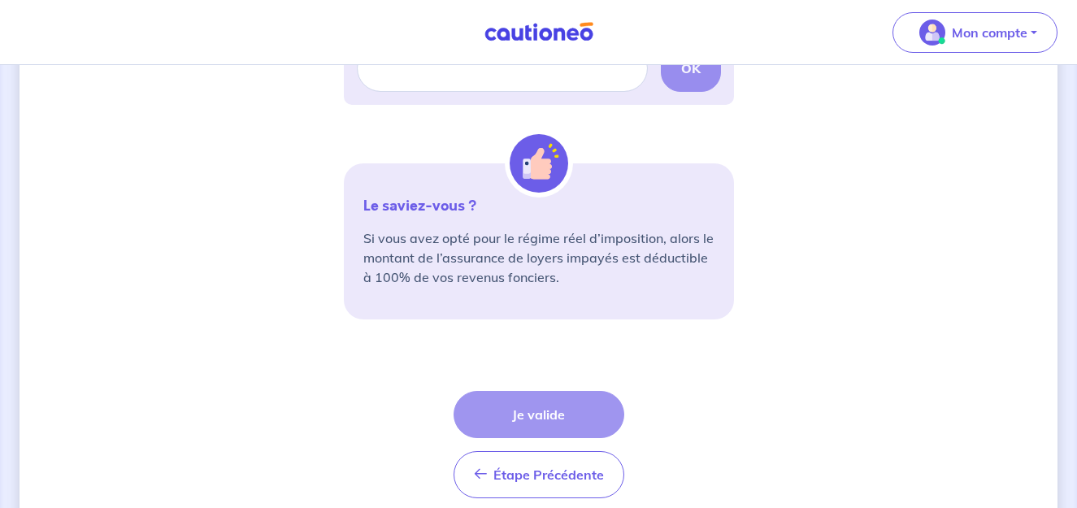
scroll to position [571, 0]
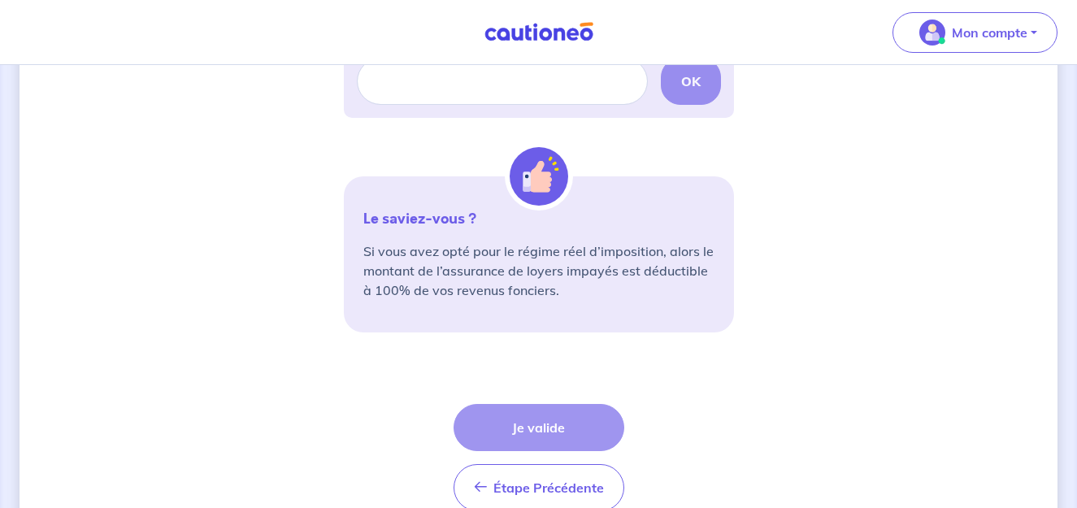
click at [291, 365] on div "3 4 Informations locataire Informations bail Informations paiement Signature co…" at bounding box center [539, 41] width 1038 height 1057
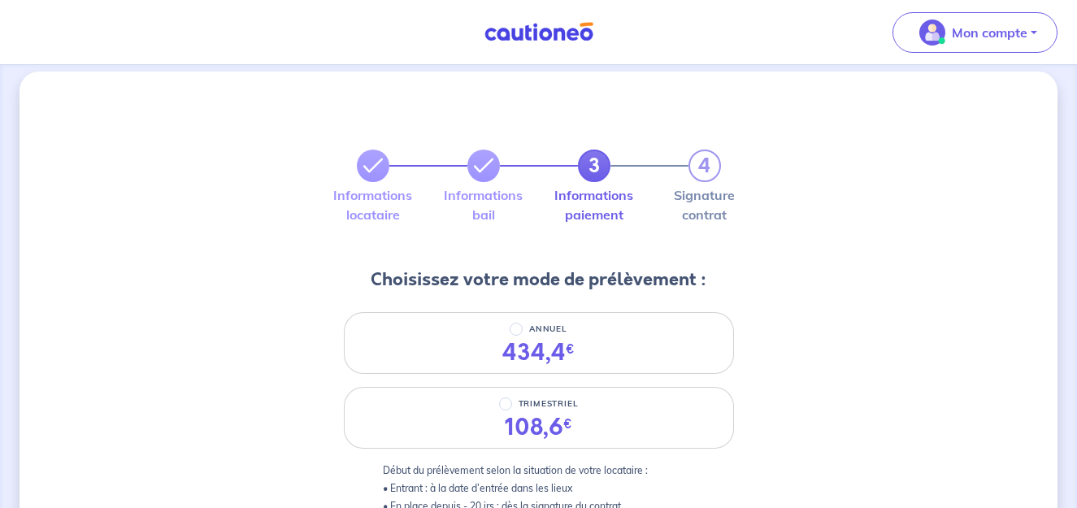
scroll to position [0, 0]
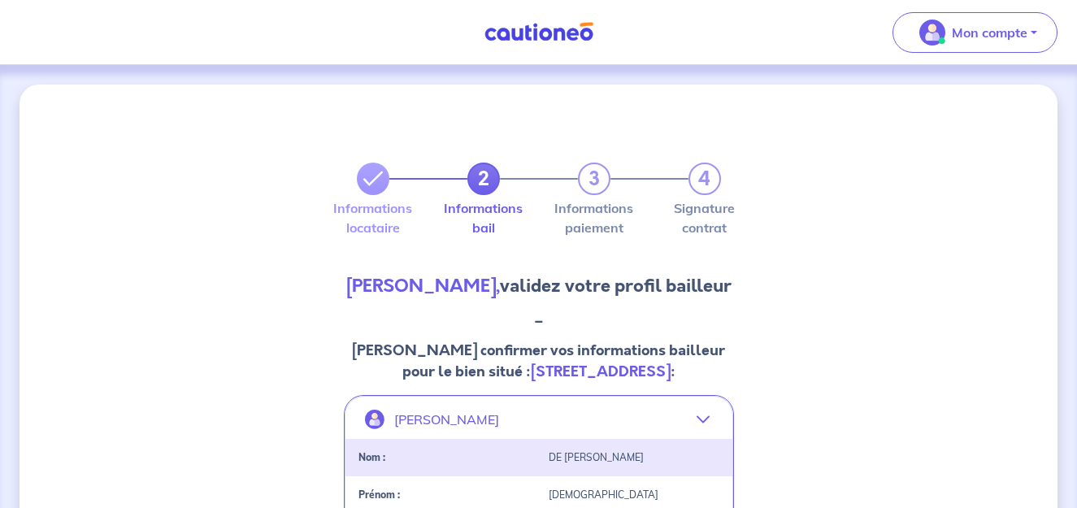
select select "FR"
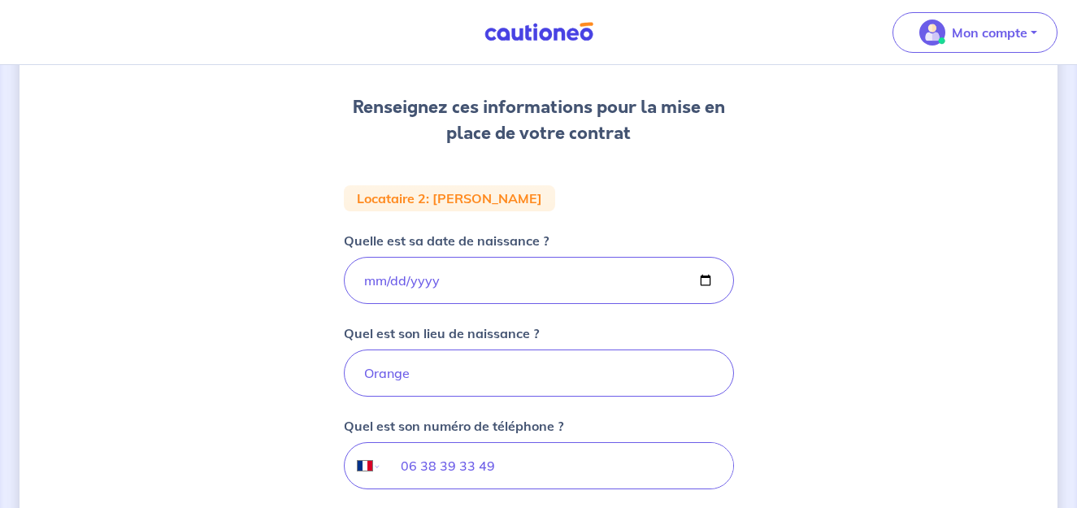
select select "FR"
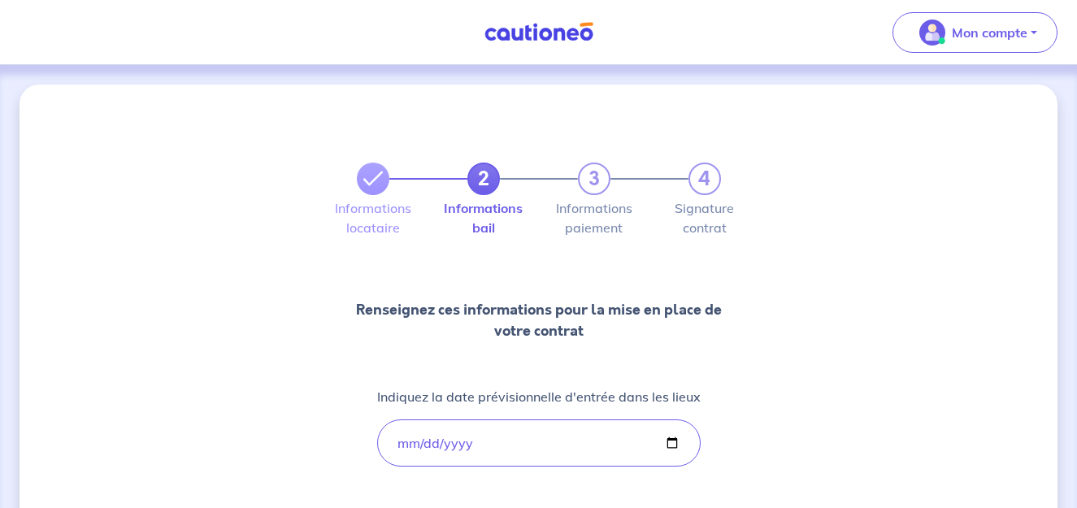
scroll to position [383, 0]
